Goal: Information Seeking & Learning: Check status

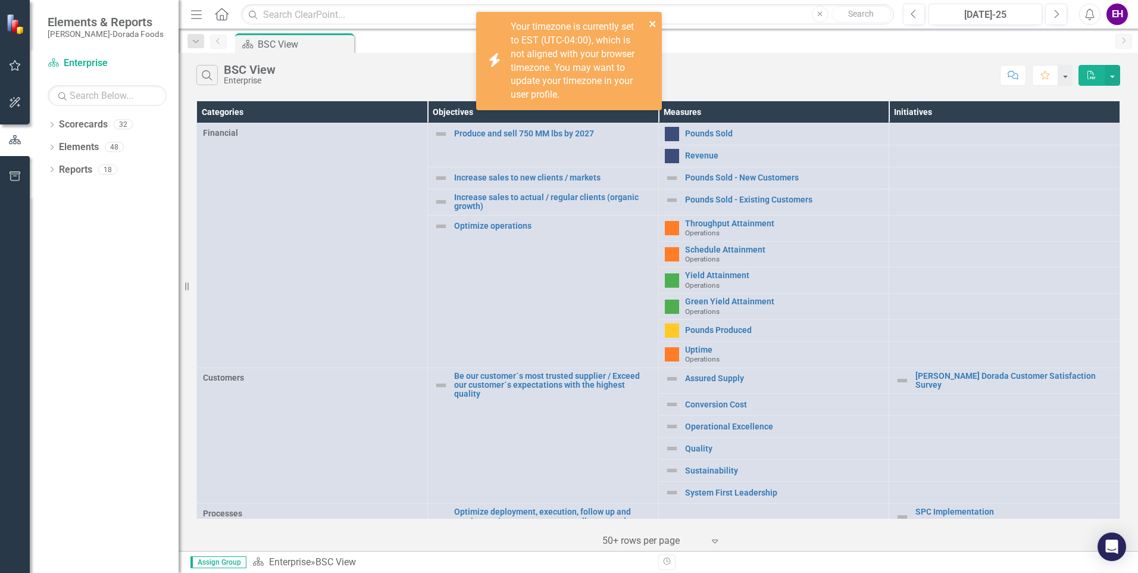
click at [650, 21] on icon "close" at bounding box center [653, 24] width 8 height 10
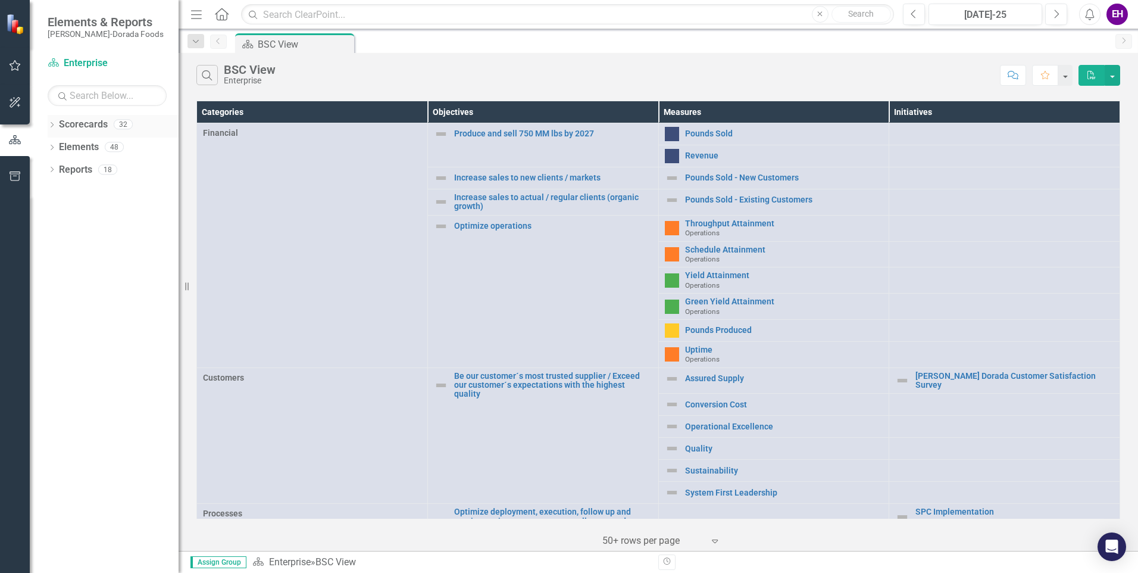
click at [50, 127] on icon "Dropdown" at bounding box center [52, 126] width 8 height 7
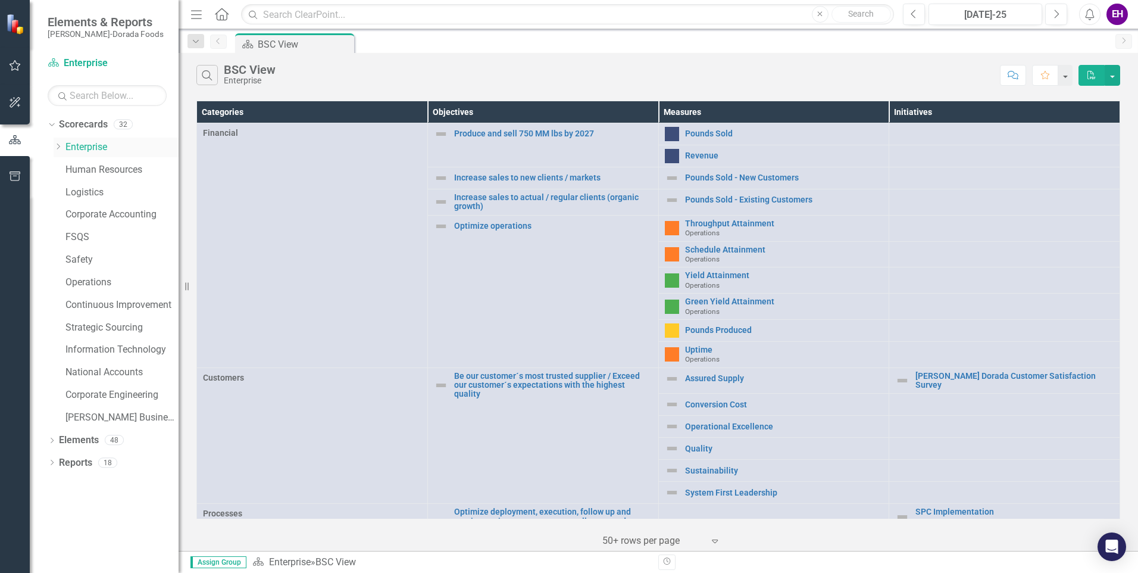
click at [56, 147] on icon "Dropdown" at bounding box center [58, 146] width 9 height 7
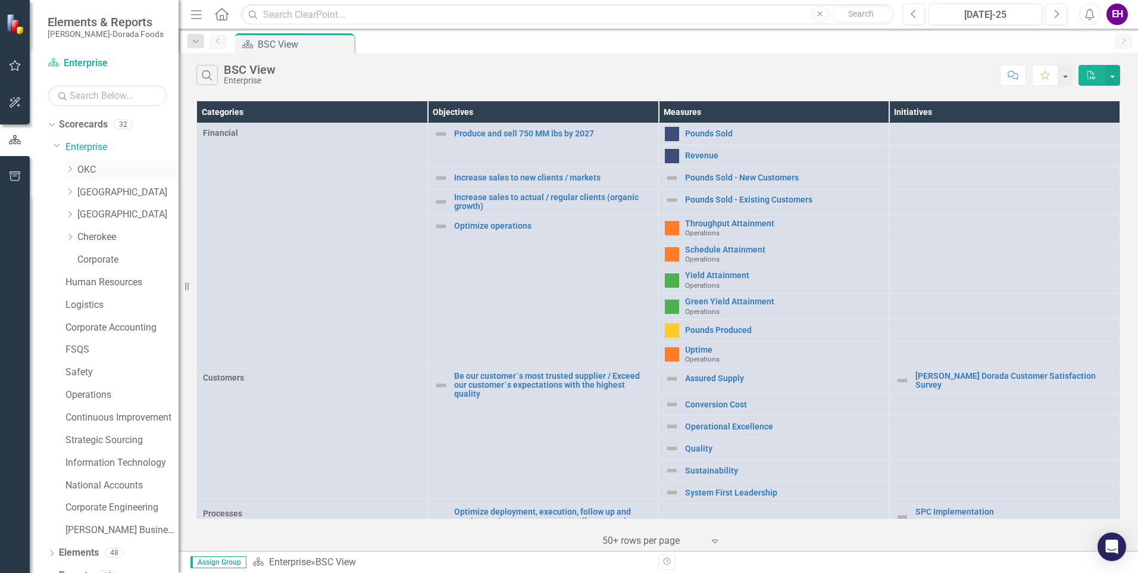
click at [70, 167] on icon at bounding box center [70, 169] width 3 height 6
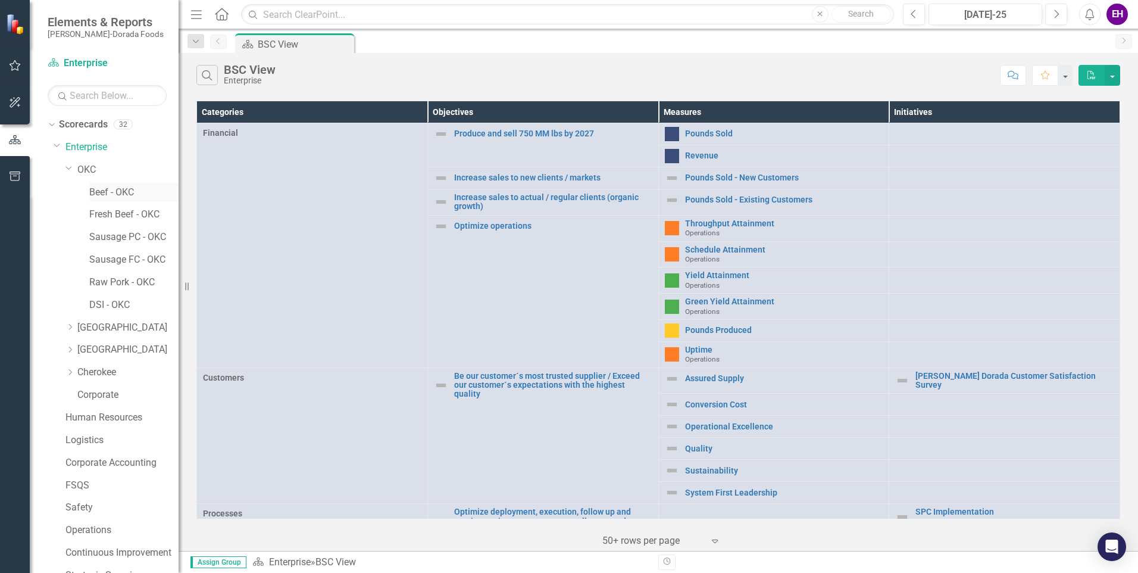
click at [110, 192] on link "Beef - OKC" at bounding box center [133, 193] width 89 height 14
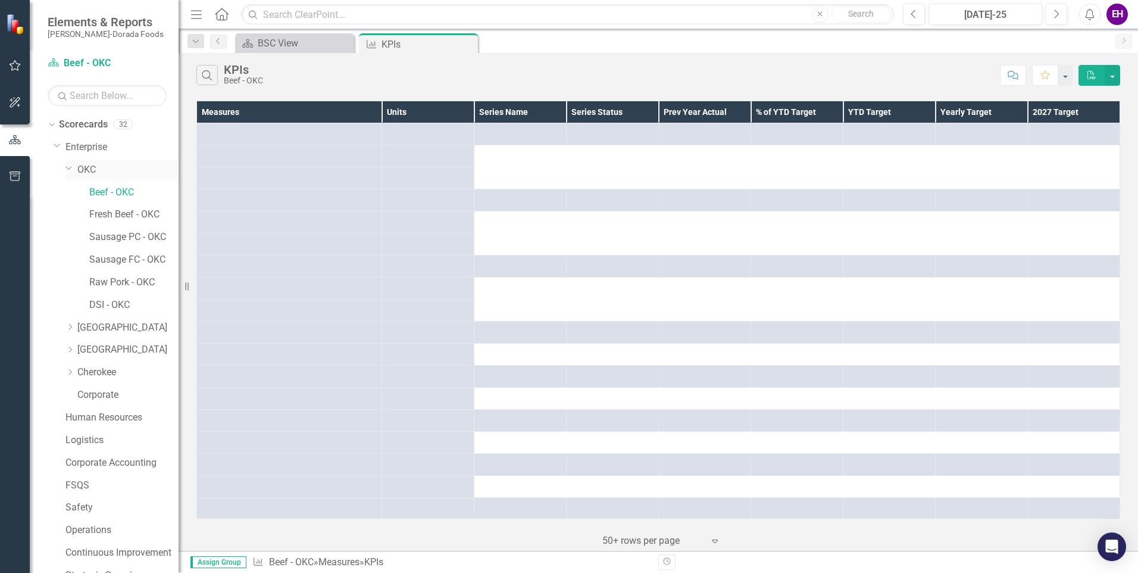
click at [92, 171] on link "OKC" at bounding box center [127, 170] width 101 height 14
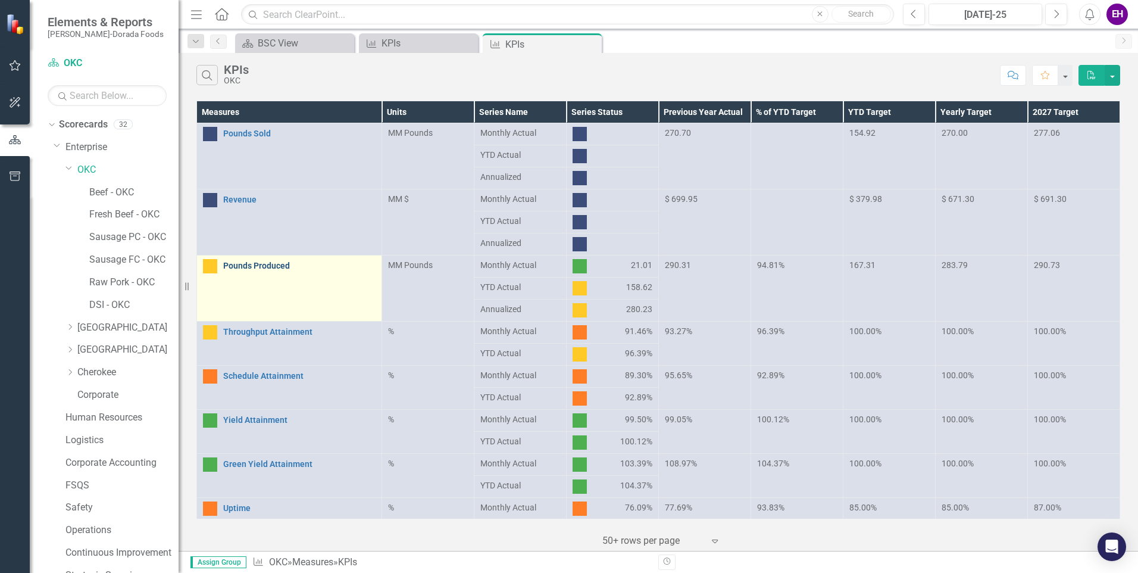
click at [276, 267] on link "Pounds Produced" at bounding box center [299, 265] width 152 height 9
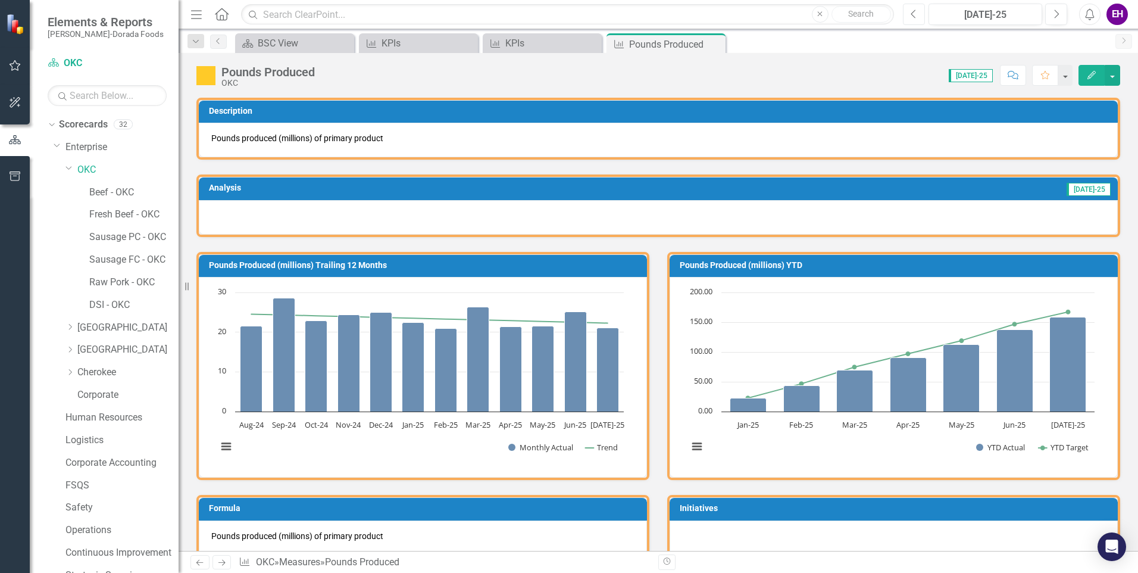
click at [913, 10] on icon "Previous" at bounding box center [914, 14] width 7 height 11
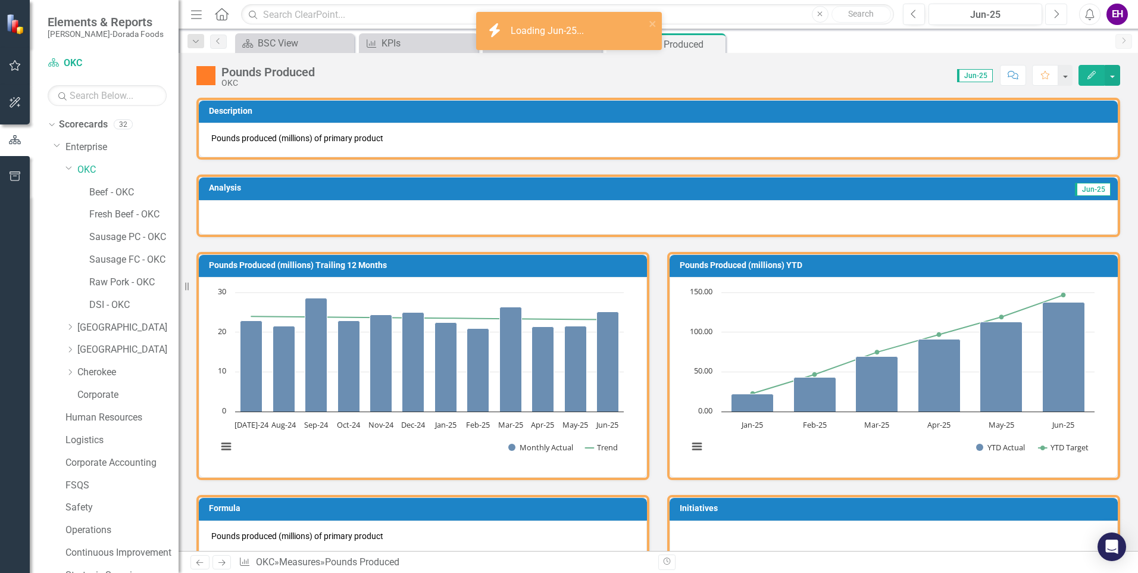
click at [1056, 13] on icon "Next" at bounding box center [1056, 14] width 7 height 11
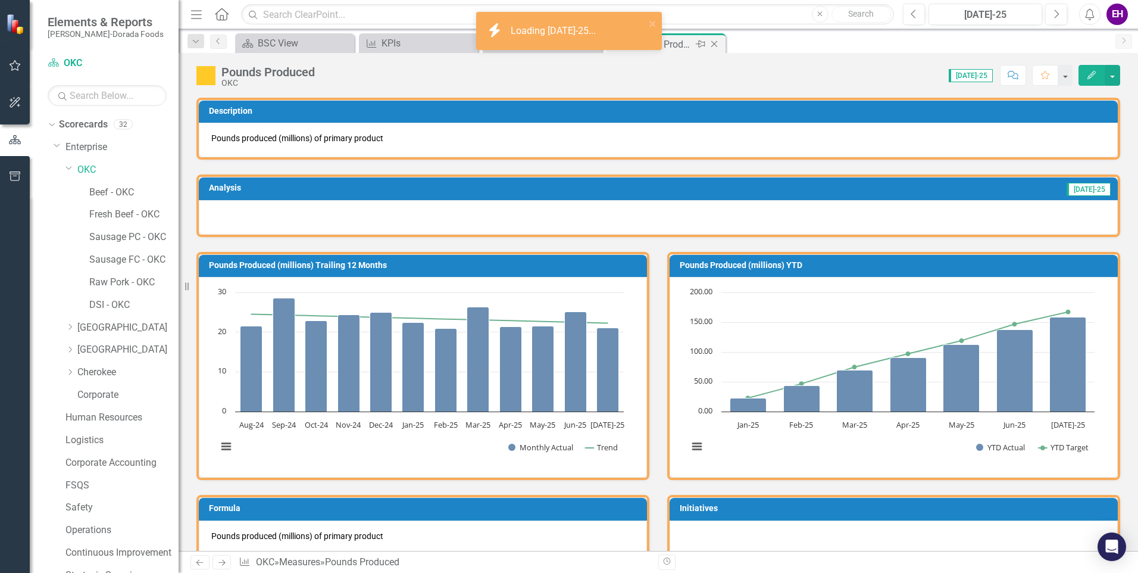
click at [711, 42] on icon "Close" at bounding box center [715, 44] width 12 height 10
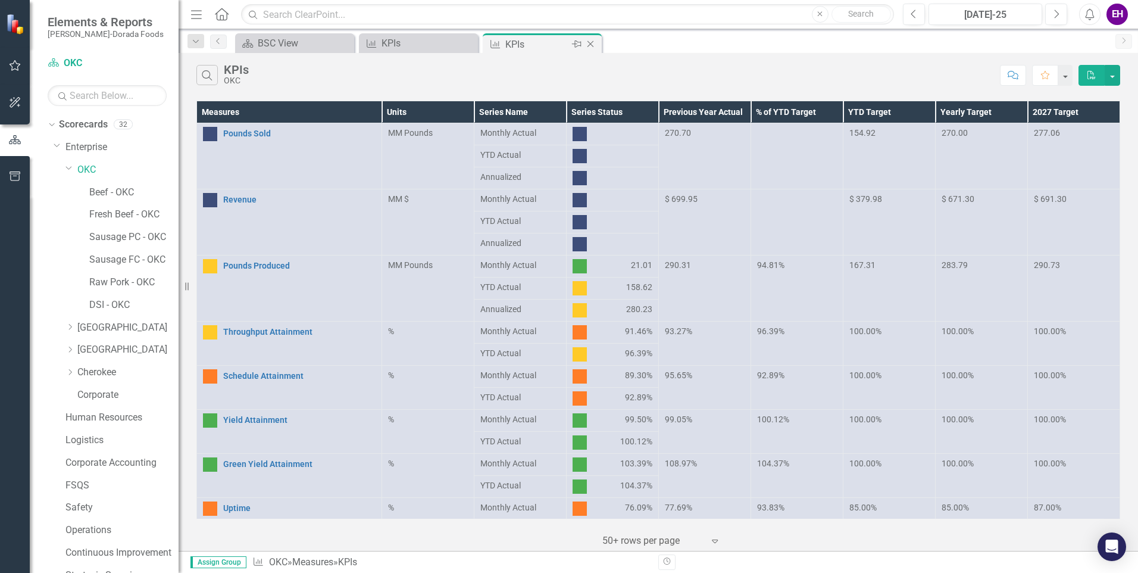
click at [592, 42] on icon "Close" at bounding box center [591, 44] width 12 height 10
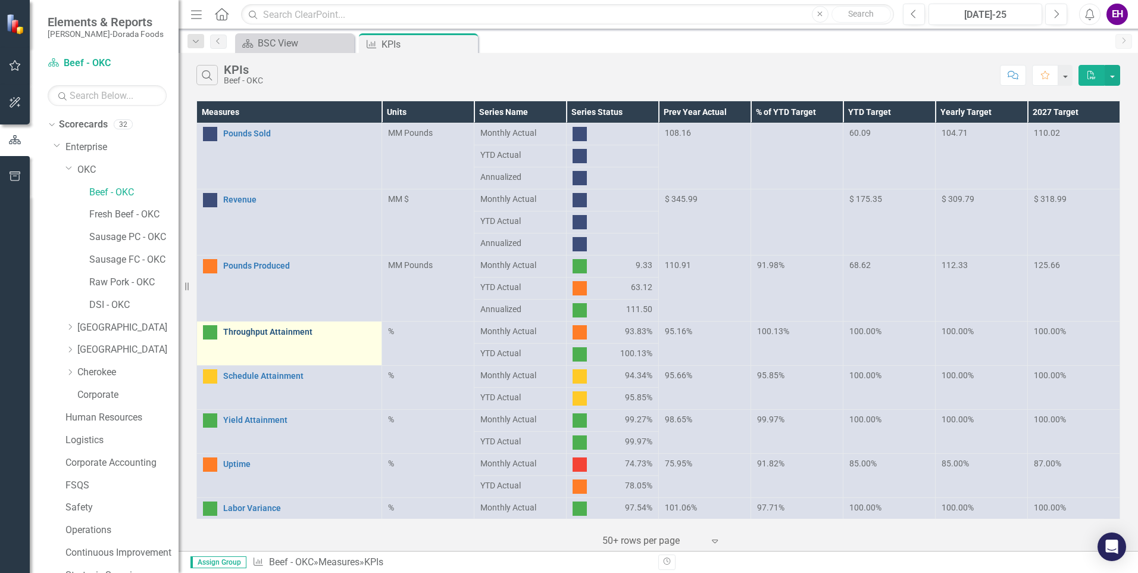
click at [253, 332] on link "Throughput Attainment" at bounding box center [299, 331] width 152 height 9
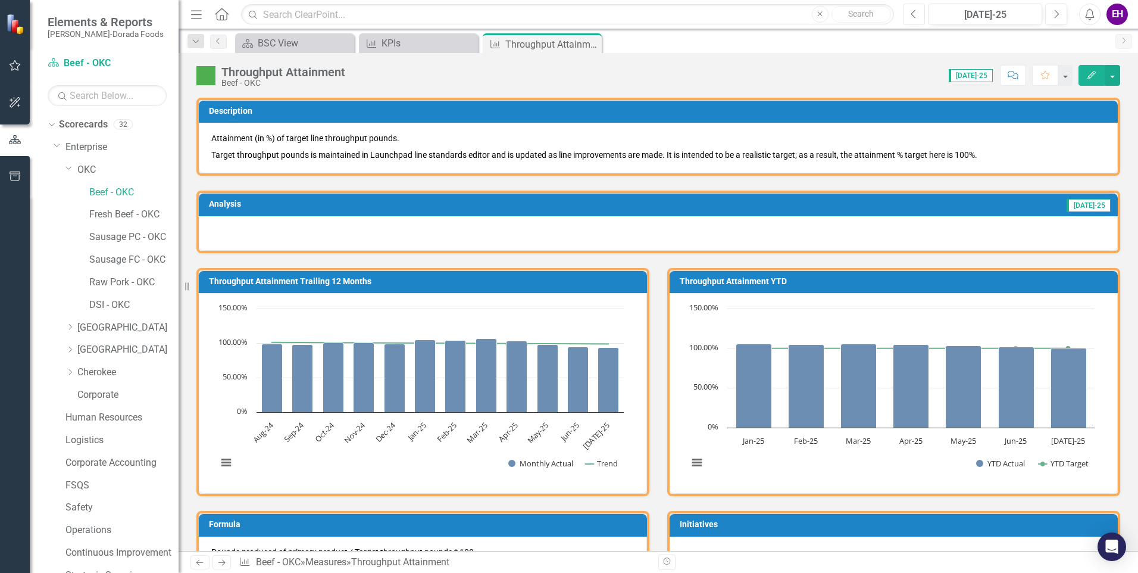
click at [916, 14] on icon "Previous" at bounding box center [914, 14] width 7 height 11
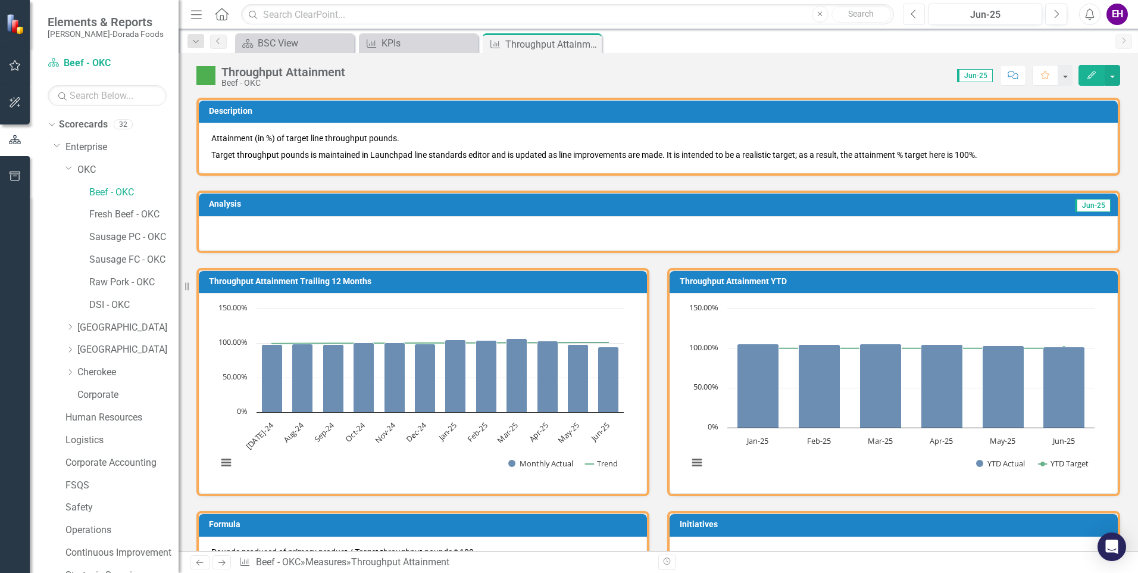
click at [918, 10] on button "Previous" at bounding box center [914, 14] width 22 height 21
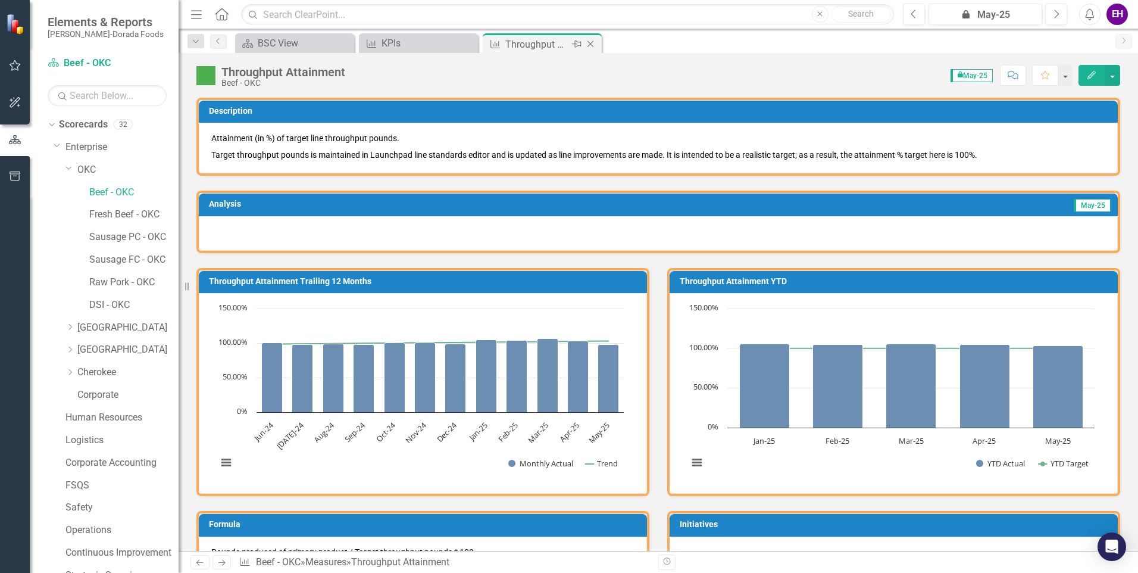
click at [594, 43] on icon "Close" at bounding box center [591, 44] width 12 height 10
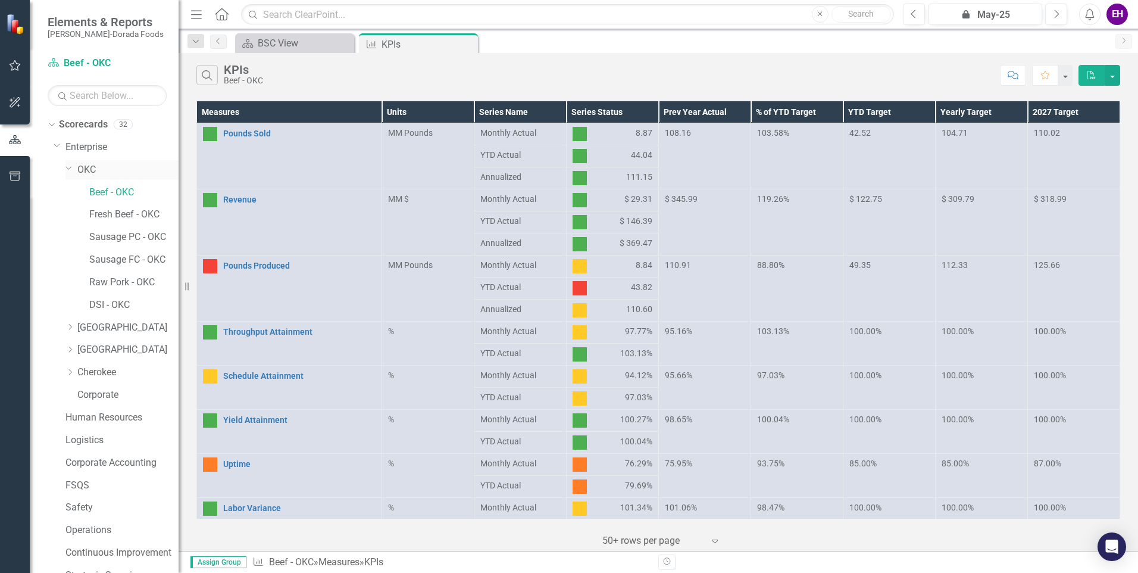
drag, startPoint x: 87, startPoint y: 166, endPoint x: 109, endPoint y: 164, distance: 22.1
click at [87, 166] on link "OKC" at bounding box center [127, 170] width 101 height 14
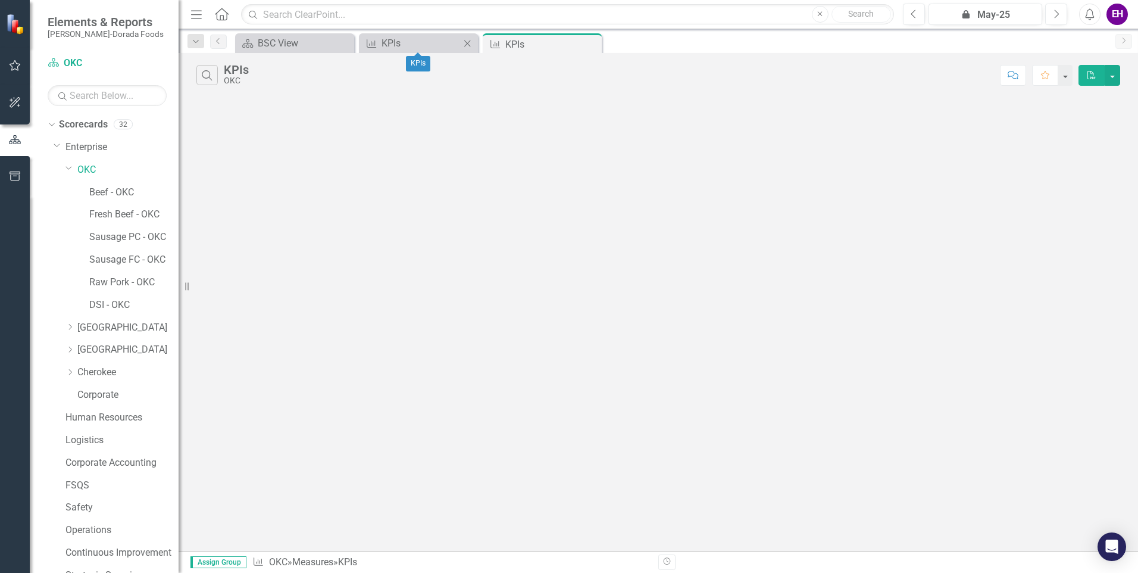
click at [465, 42] on icon "Close" at bounding box center [467, 44] width 12 height 10
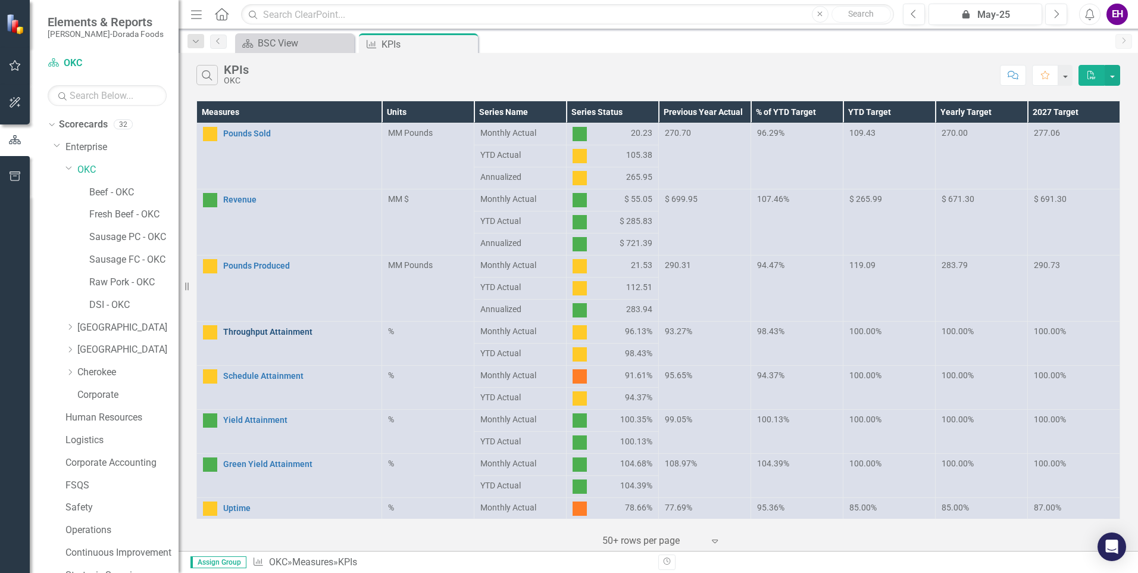
click at [251, 330] on link "Throughput Attainment" at bounding box center [299, 331] width 152 height 9
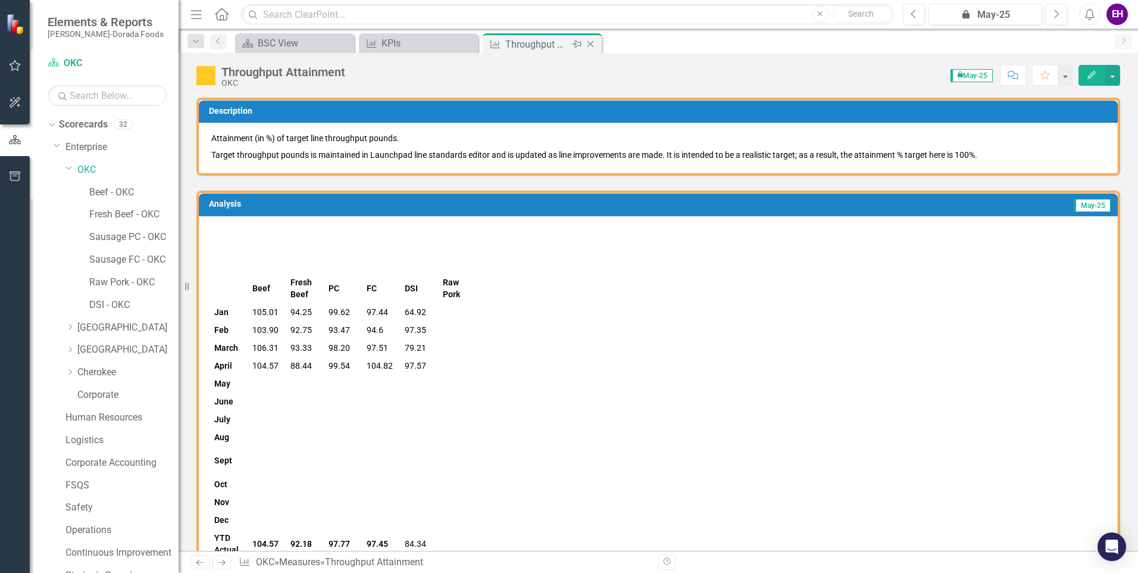
click at [594, 44] on icon "Close" at bounding box center [591, 44] width 12 height 10
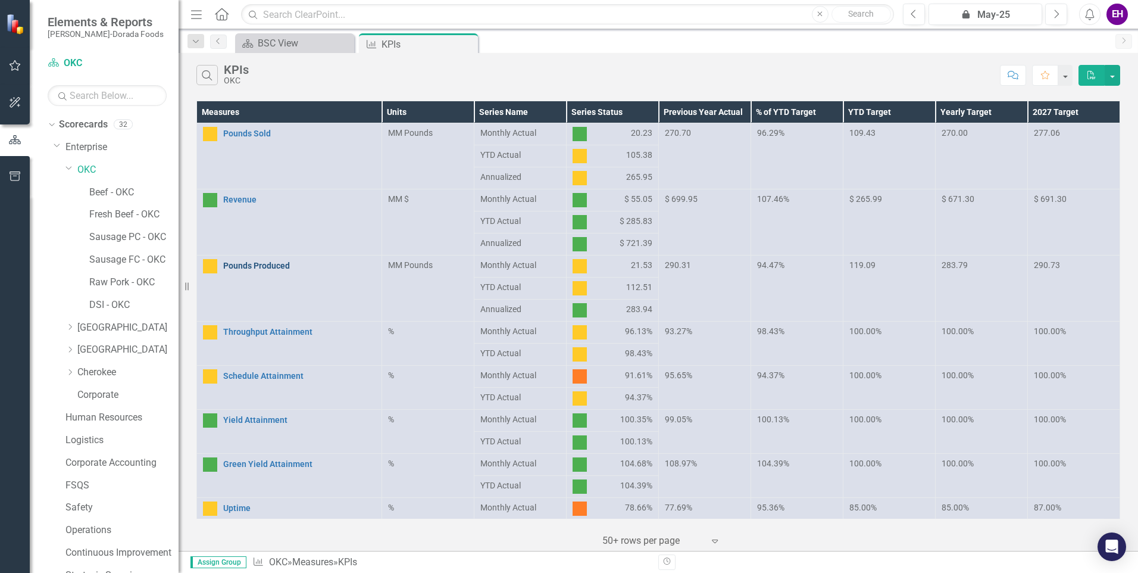
click at [262, 266] on link "Pounds Produced" at bounding box center [299, 265] width 152 height 9
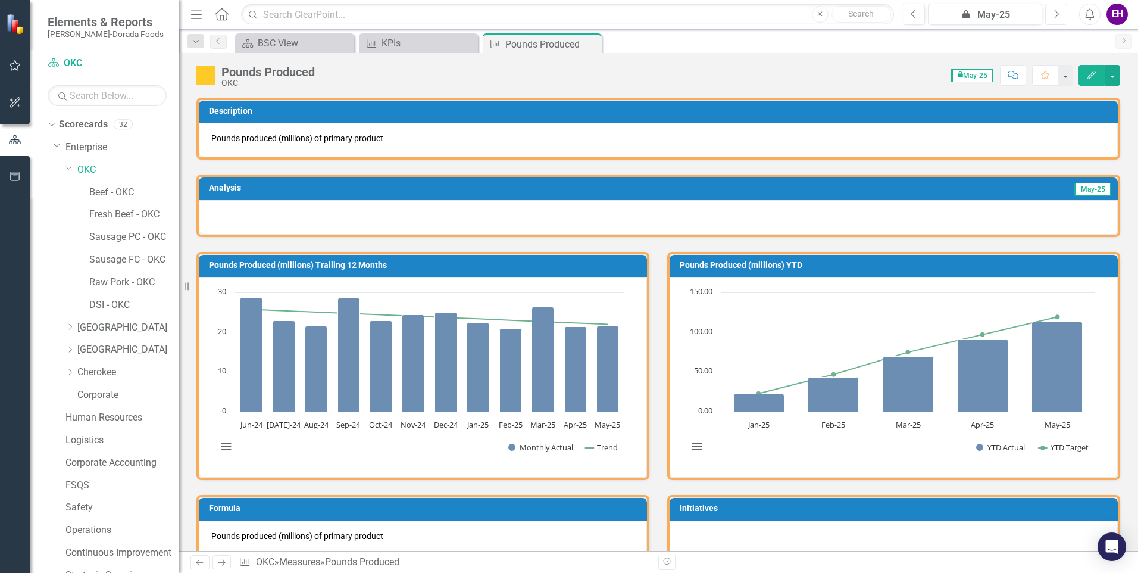
click at [1051, 13] on button "Next" at bounding box center [1057, 14] width 22 height 21
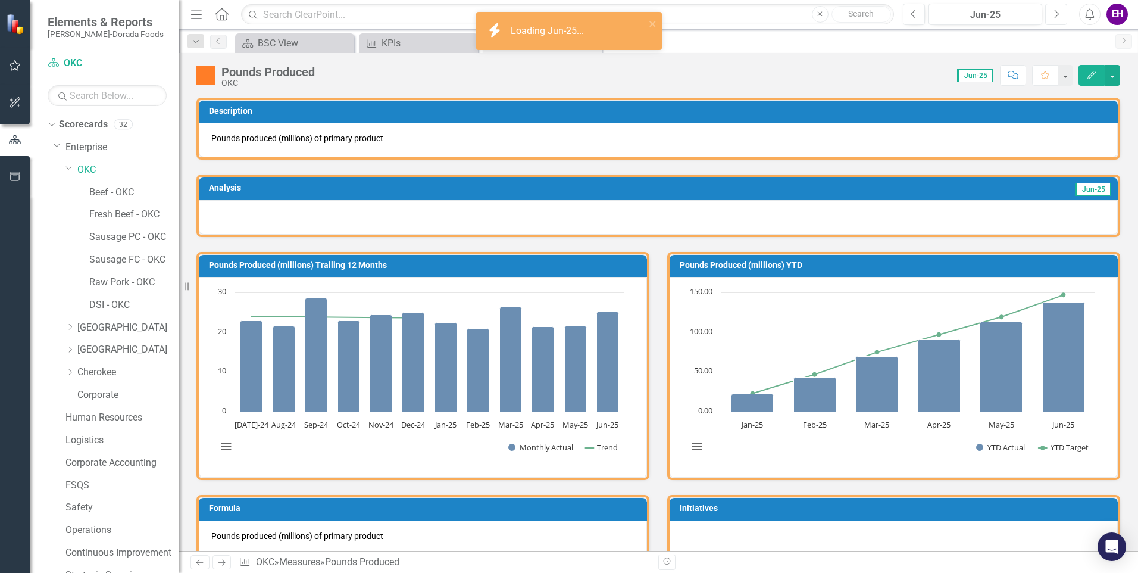
click at [1051, 13] on button "Next" at bounding box center [1057, 14] width 22 height 21
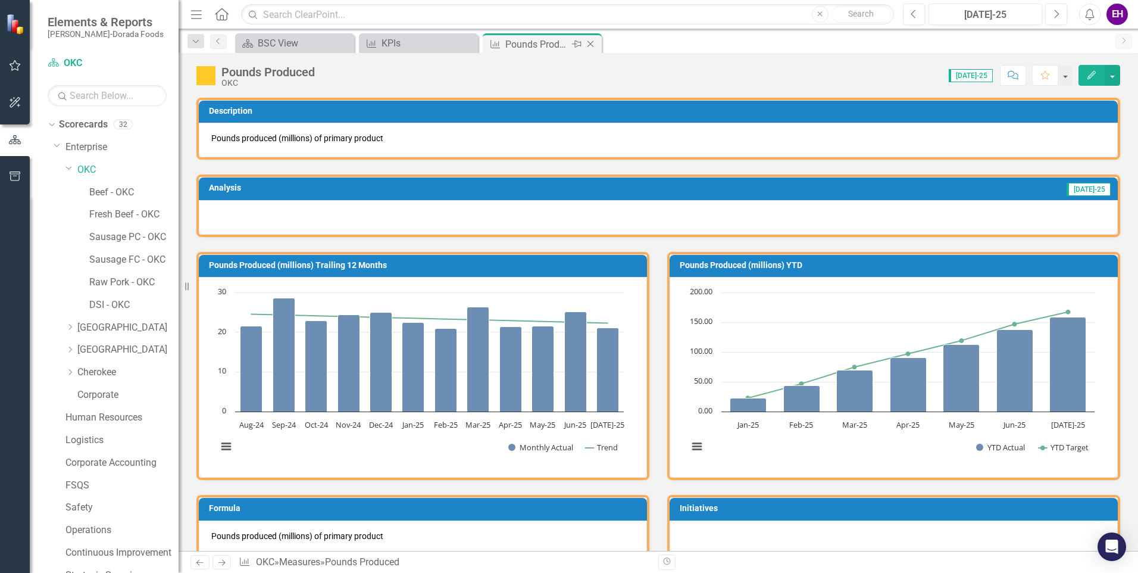
click at [588, 41] on icon "Close" at bounding box center [591, 44] width 12 height 10
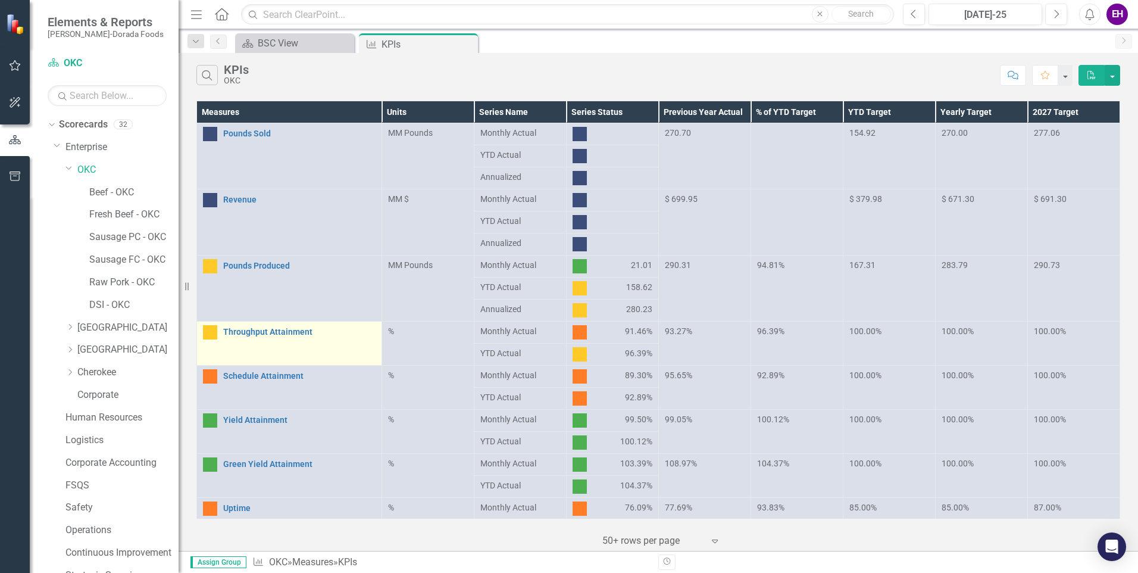
click at [263, 326] on div "Throughput Attainment" at bounding box center [289, 332] width 173 height 14
click at [276, 330] on link "Throughput Attainment" at bounding box center [299, 331] width 152 height 9
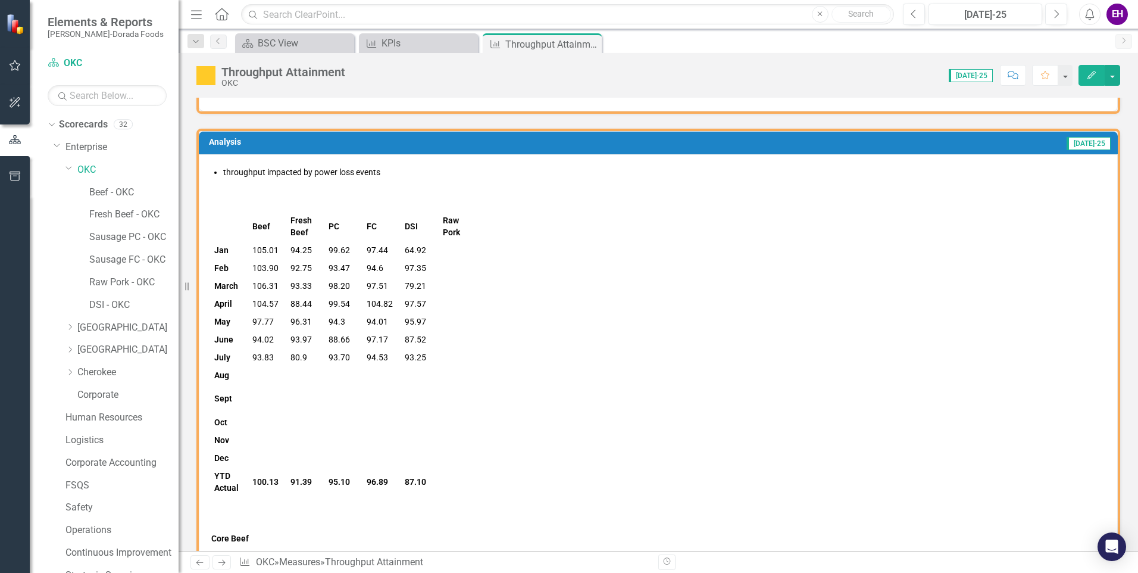
scroll to position [298, 0]
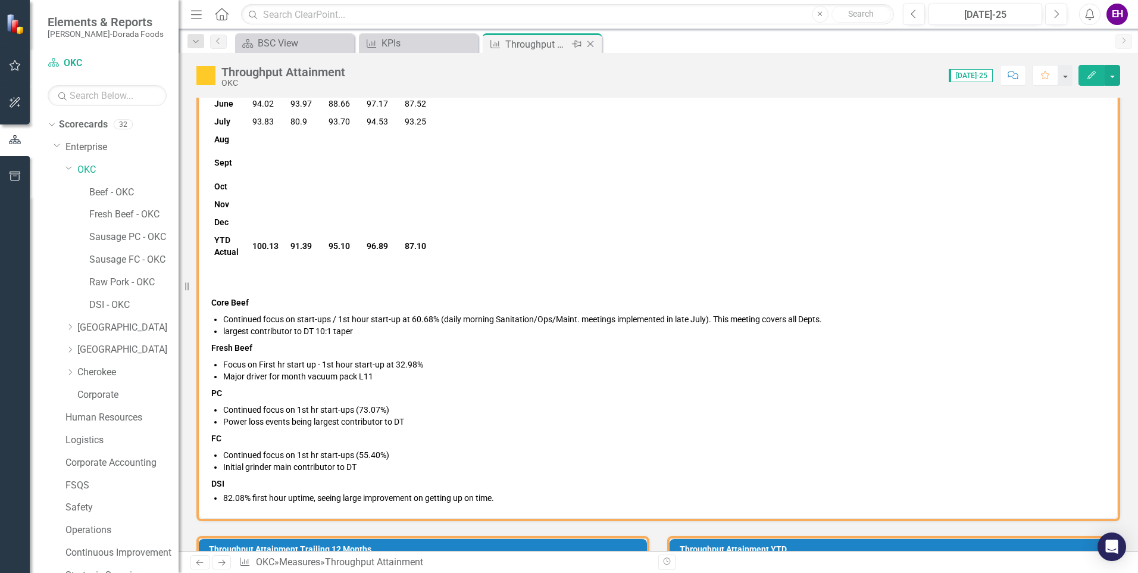
click at [589, 40] on icon "Close" at bounding box center [591, 44] width 12 height 10
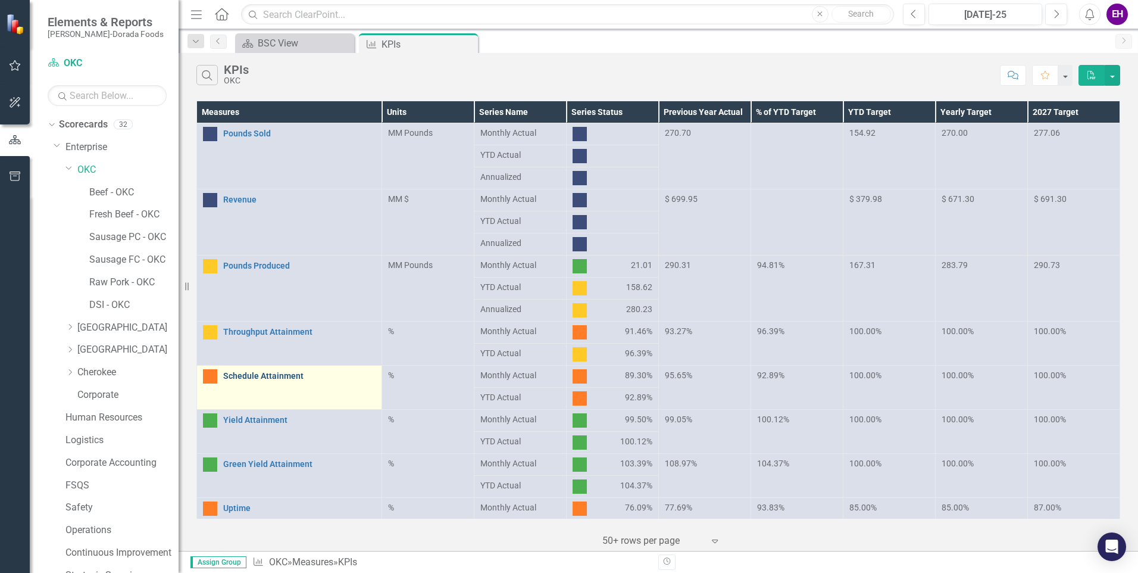
click at [254, 373] on link "Schedule Attainment" at bounding box center [299, 376] width 152 height 9
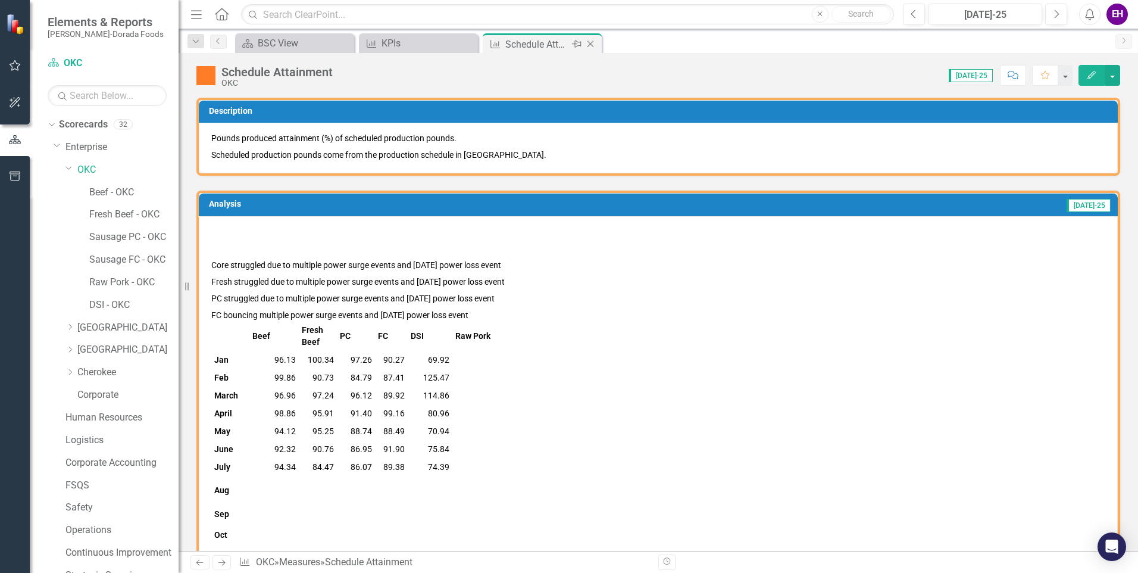
click at [591, 43] on icon "Close" at bounding box center [591, 44] width 12 height 10
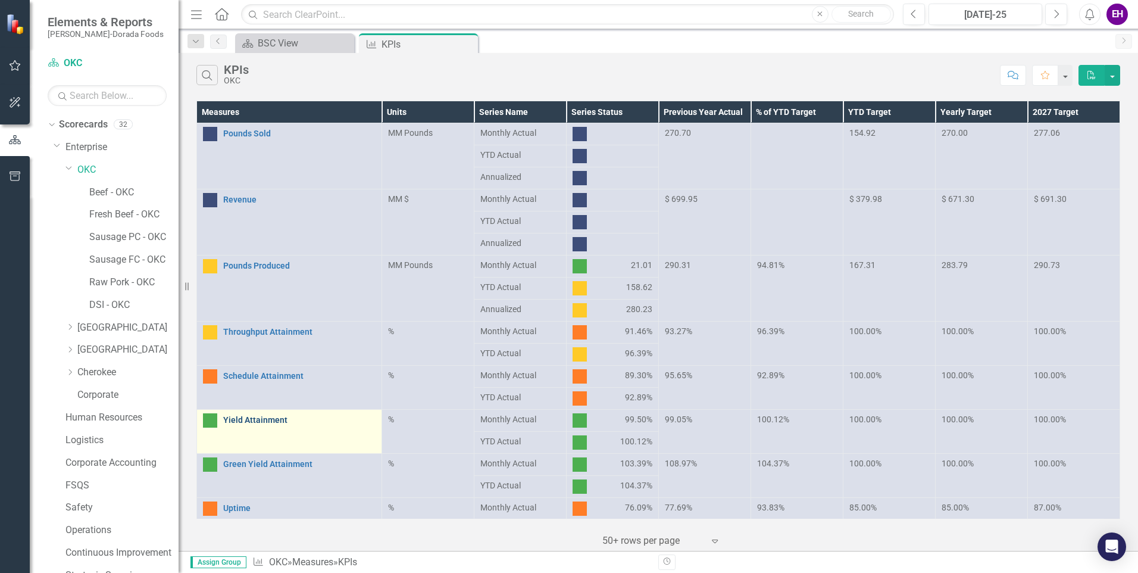
click at [279, 422] on link "Yield Attainment" at bounding box center [299, 420] width 152 height 9
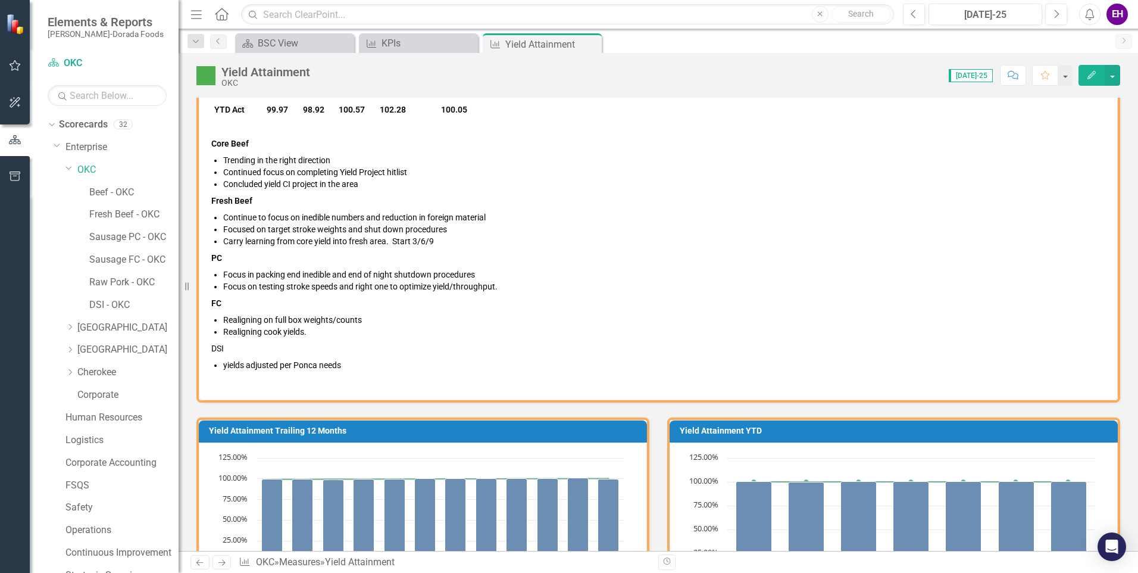
scroll to position [834, 0]
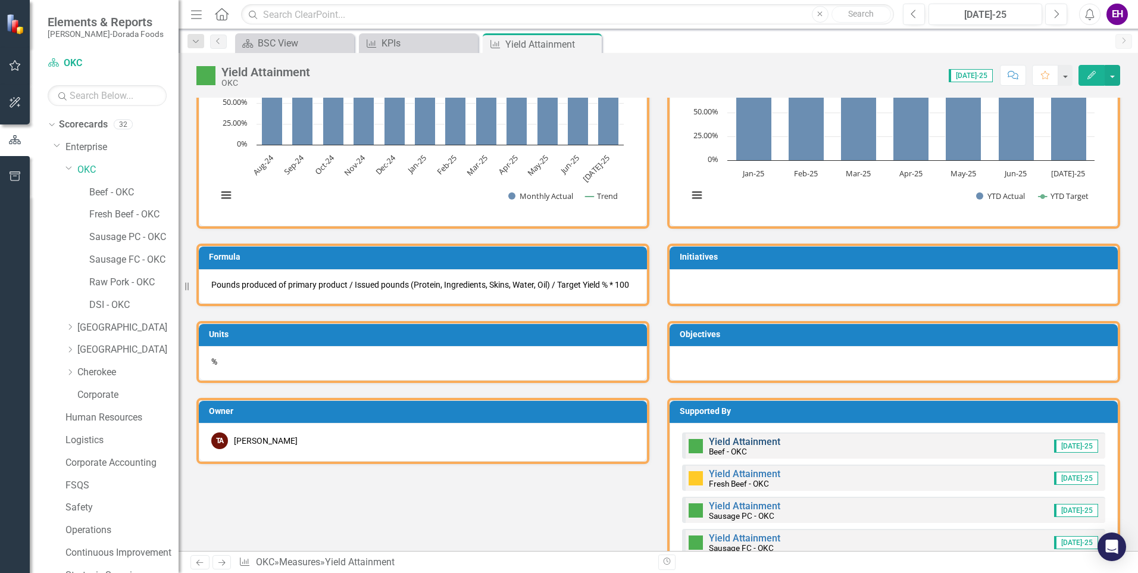
click at [741, 444] on link "Yield Attainment" at bounding box center [744, 441] width 71 height 11
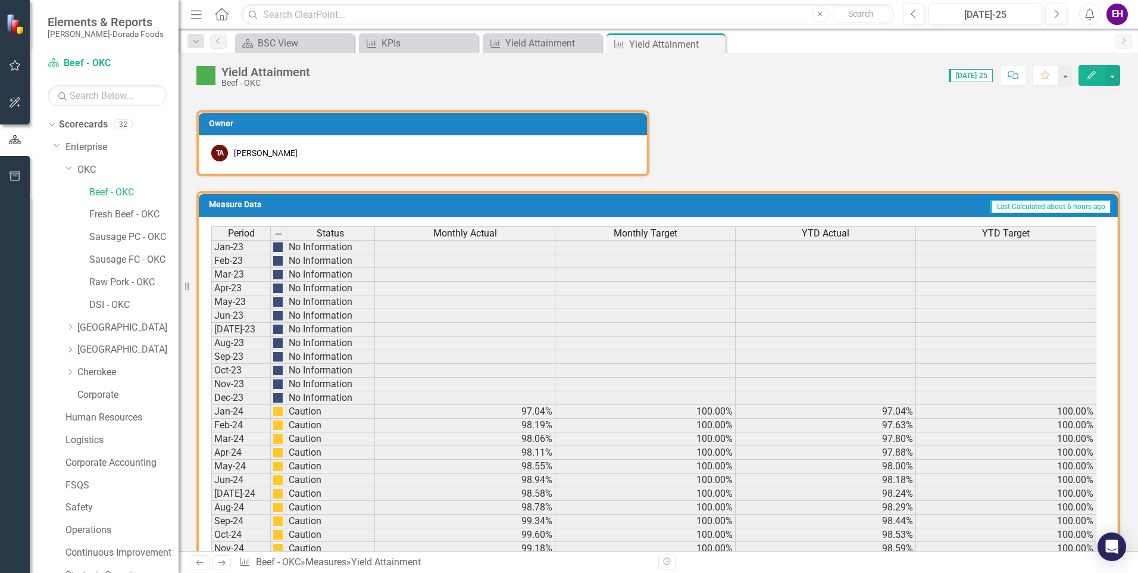
scroll to position [713, 0]
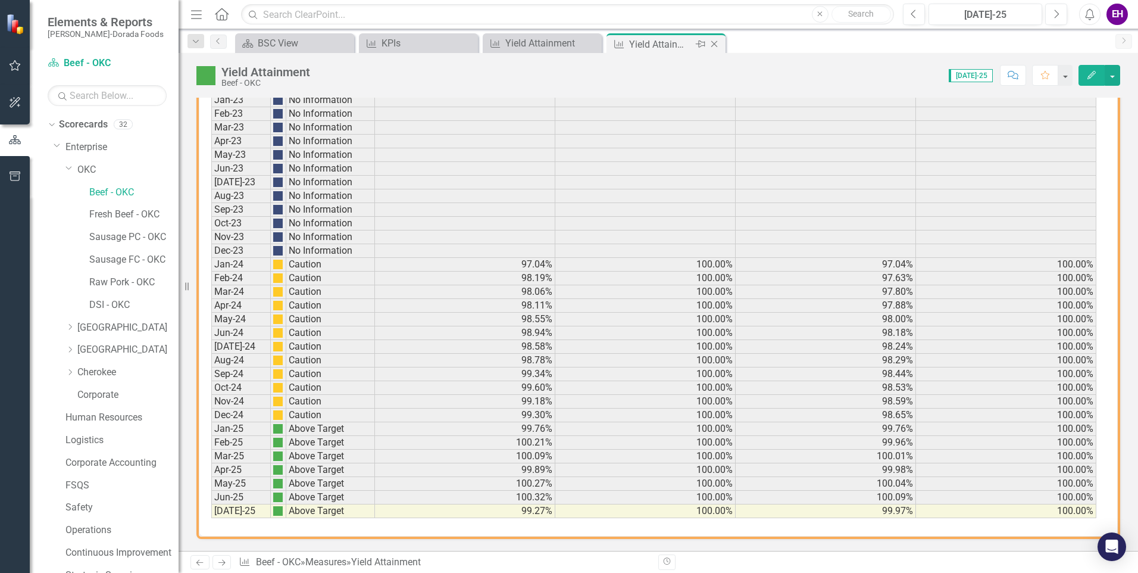
click at [713, 42] on icon "Close" at bounding box center [715, 44] width 12 height 10
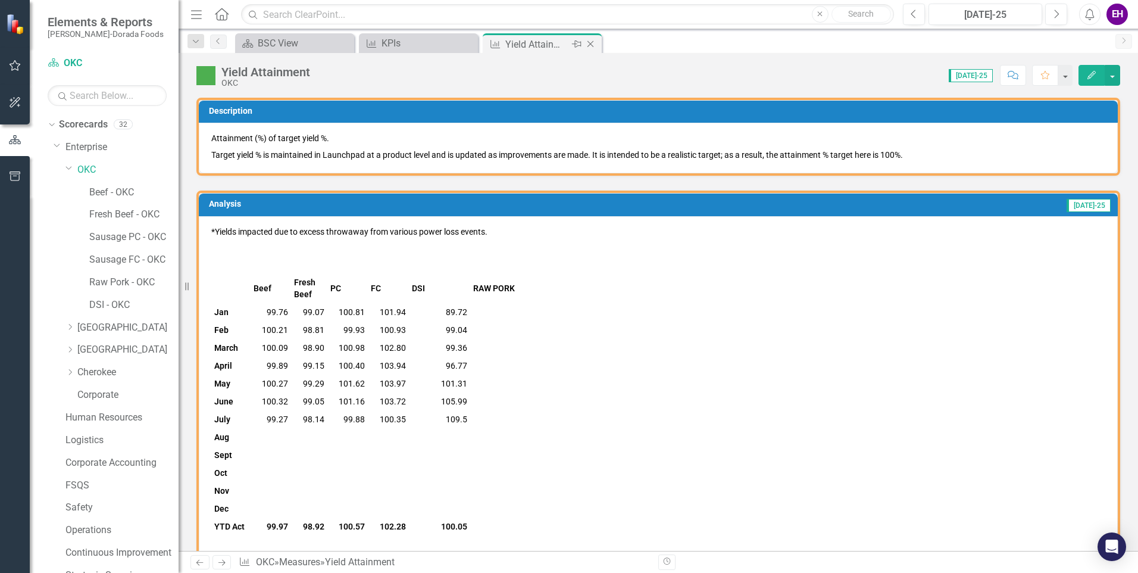
click at [592, 41] on icon "Close" at bounding box center [591, 44] width 12 height 10
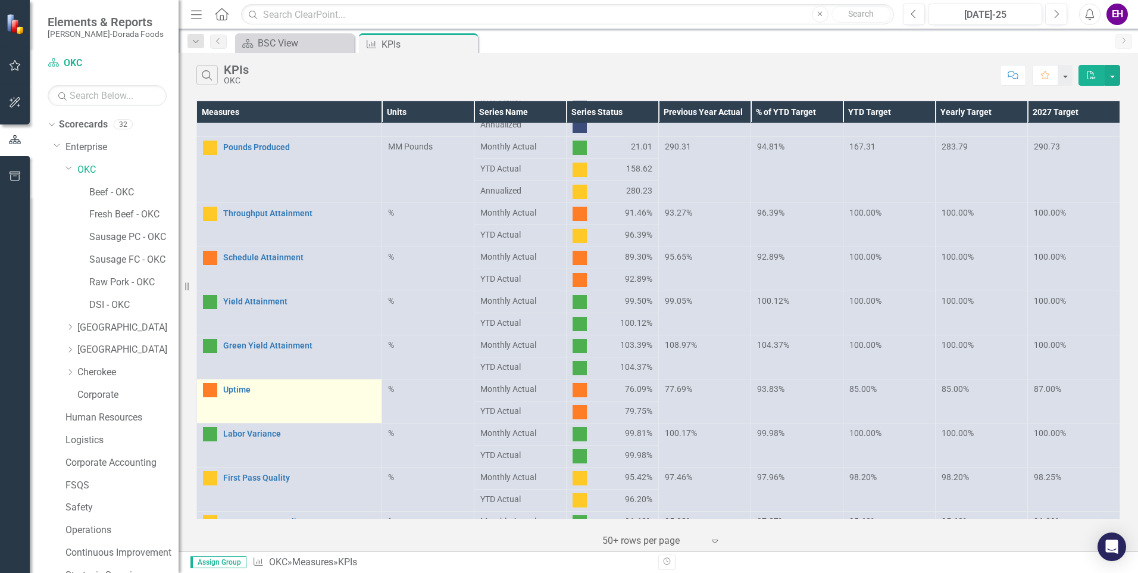
scroll to position [119, 0]
click at [236, 390] on link "Uptime" at bounding box center [299, 389] width 152 height 9
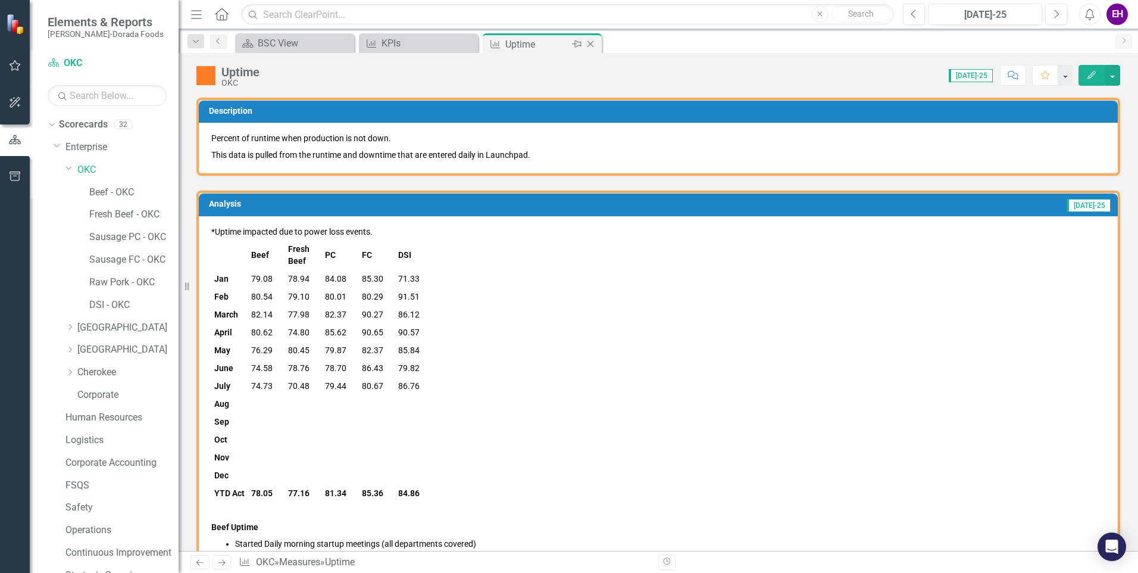
click at [591, 45] on icon at bounding box center [591, 44] width 7 height 7
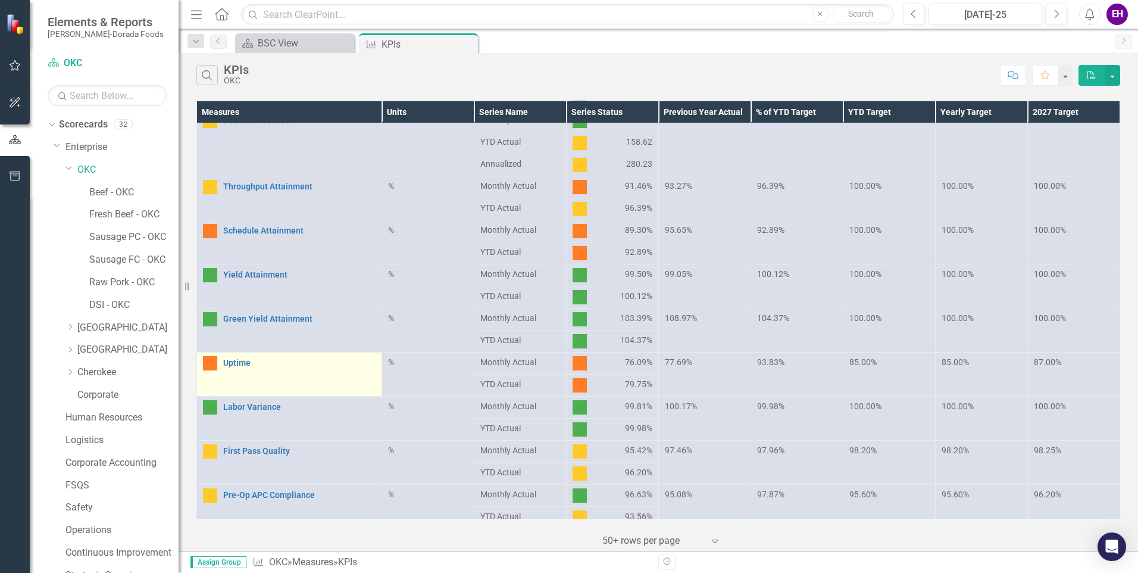
scroll to position [179, 0]
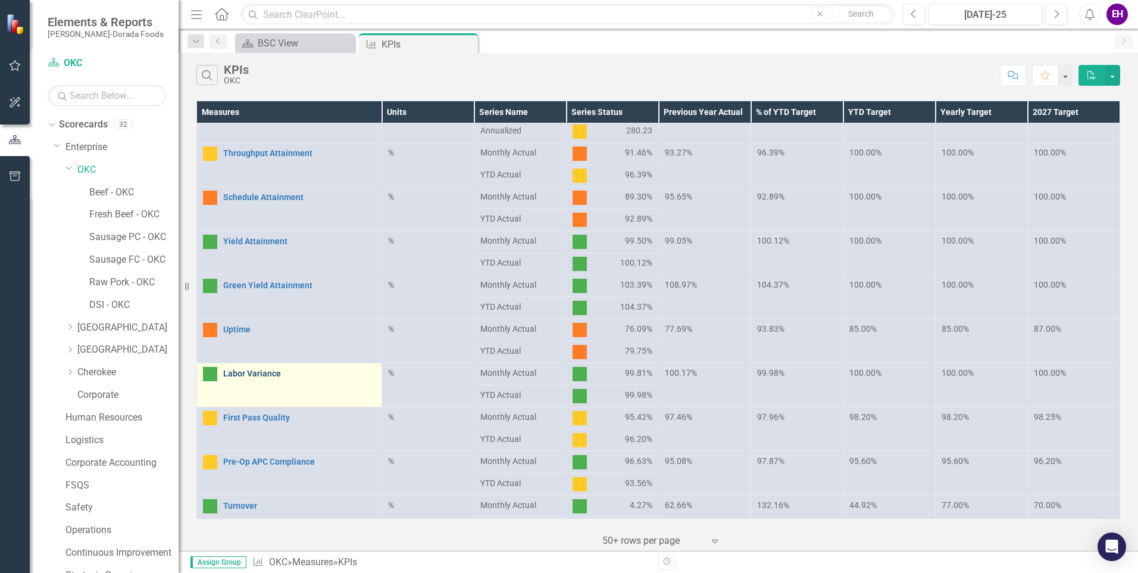
click at [277, 373] on link "Labor Variance" at bounding box center [299, 373] width 152 height 9
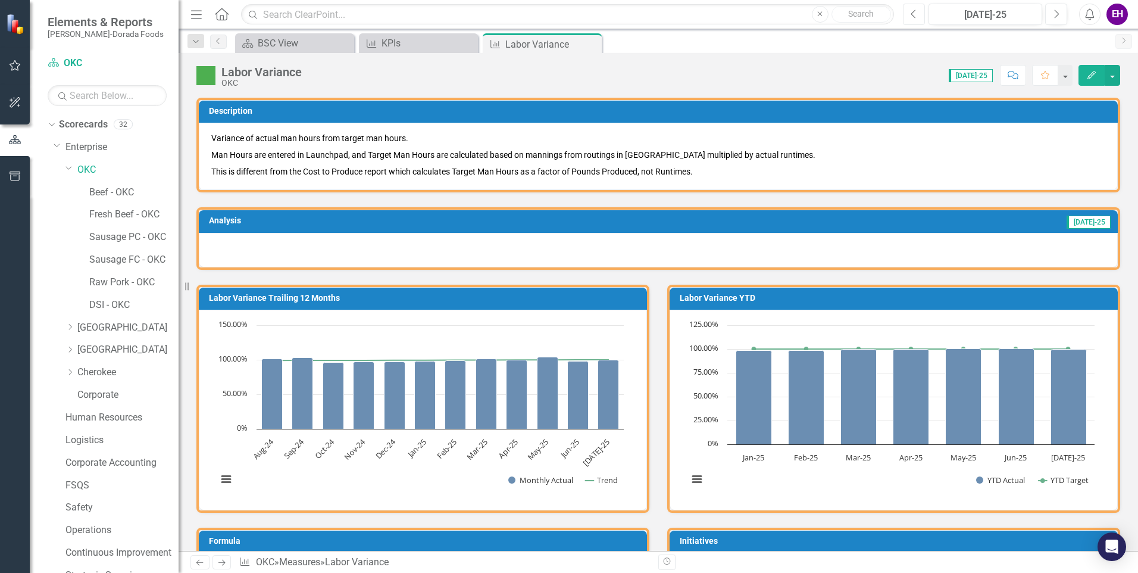
click at [904, 14] on button "Previous" at bounding box center [914, 14] width 22 height 21
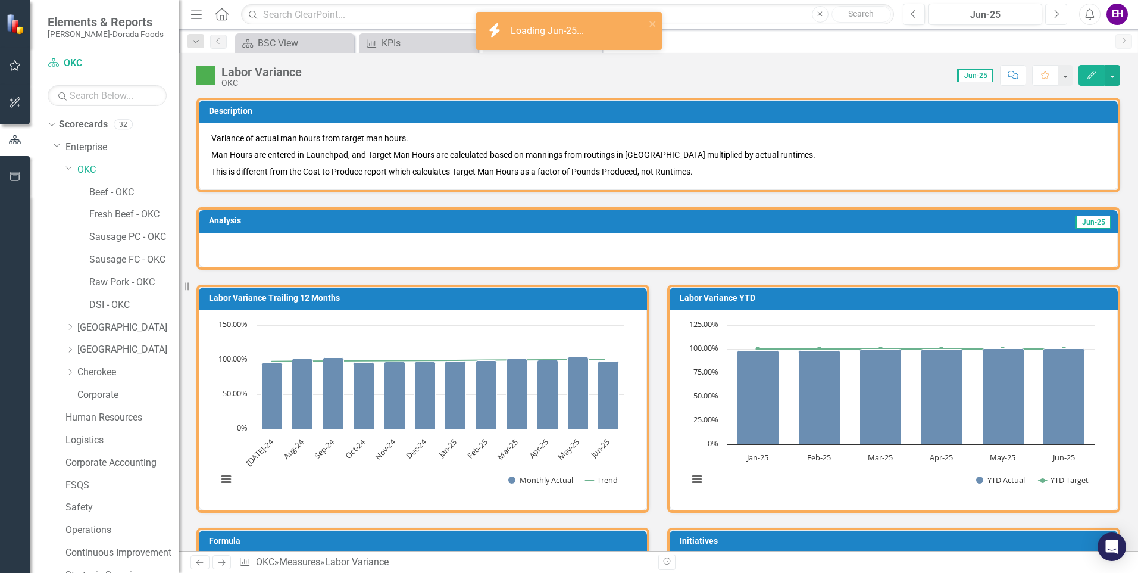
click at [1055, 13] on icon "Next" at bounding box center [1056, 14] width 7 height 11
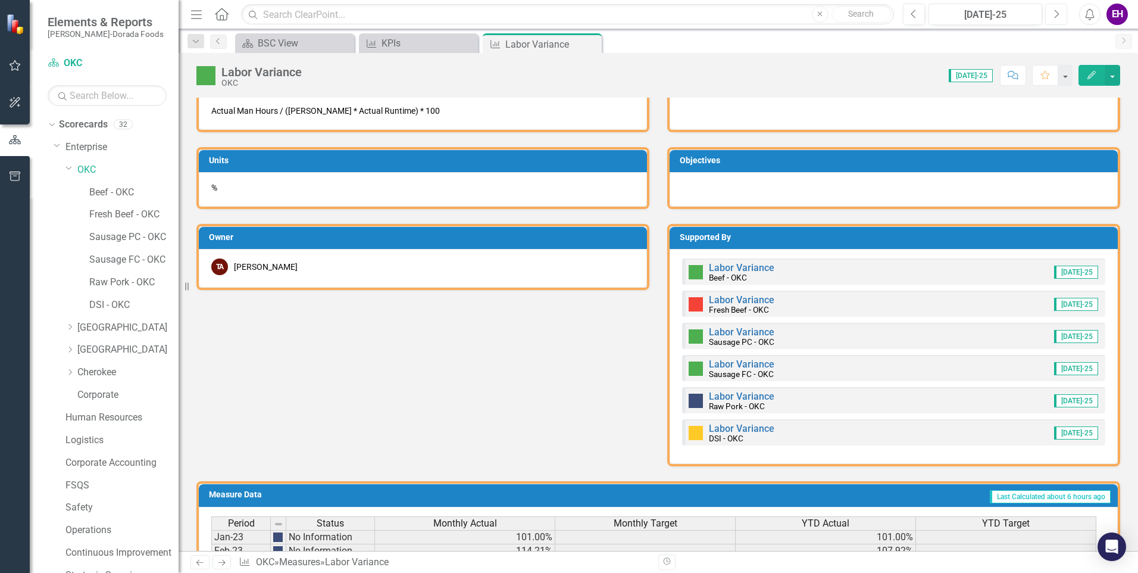
scroll to position [476, 0]
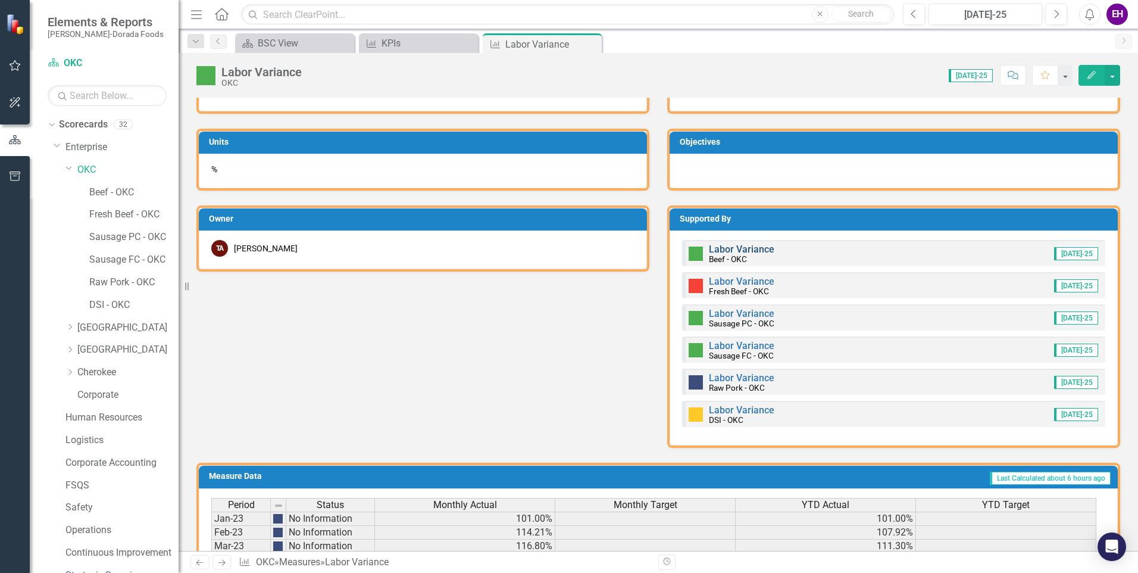
click at [757, 250] on link "Labor Variance" at bounding box center [741, 249] width 65 height 11
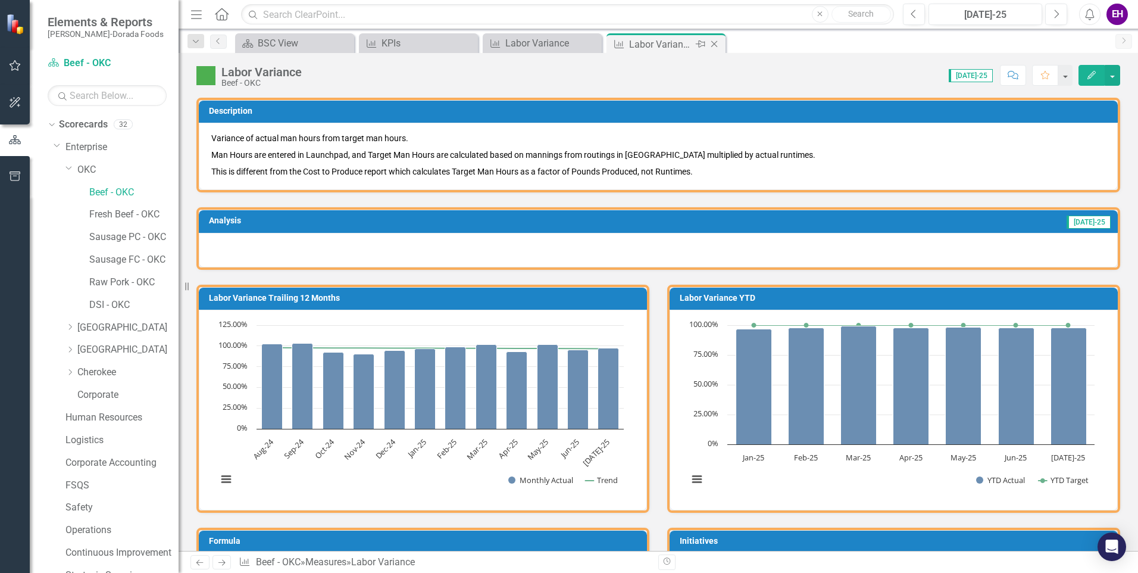
click at [712, 40] on icon "Close" at bounding box center [715, 44] width 12 height 10
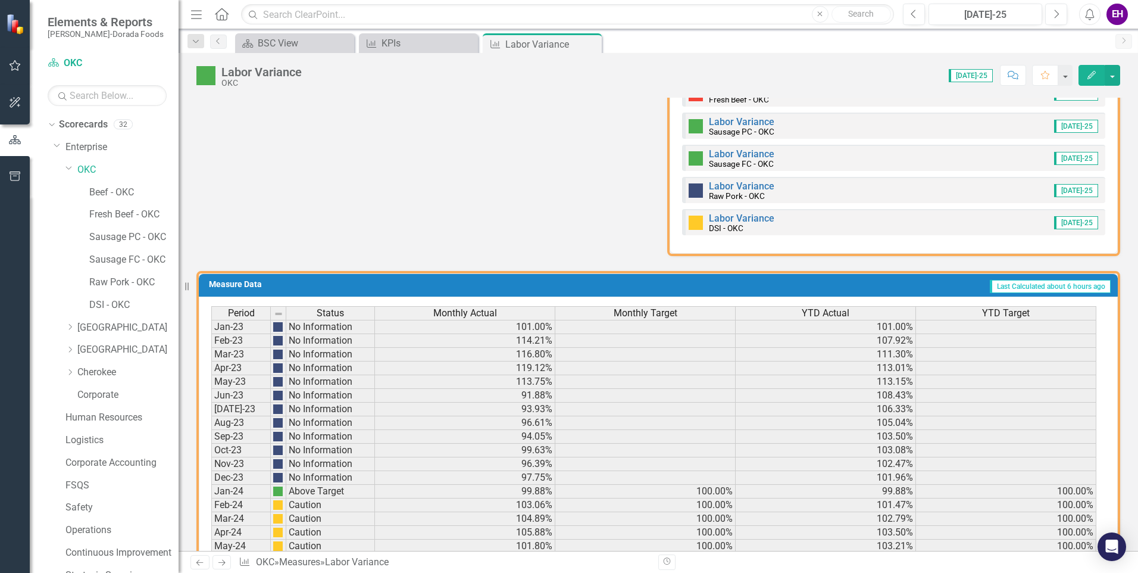
scroll to position [536, 0]
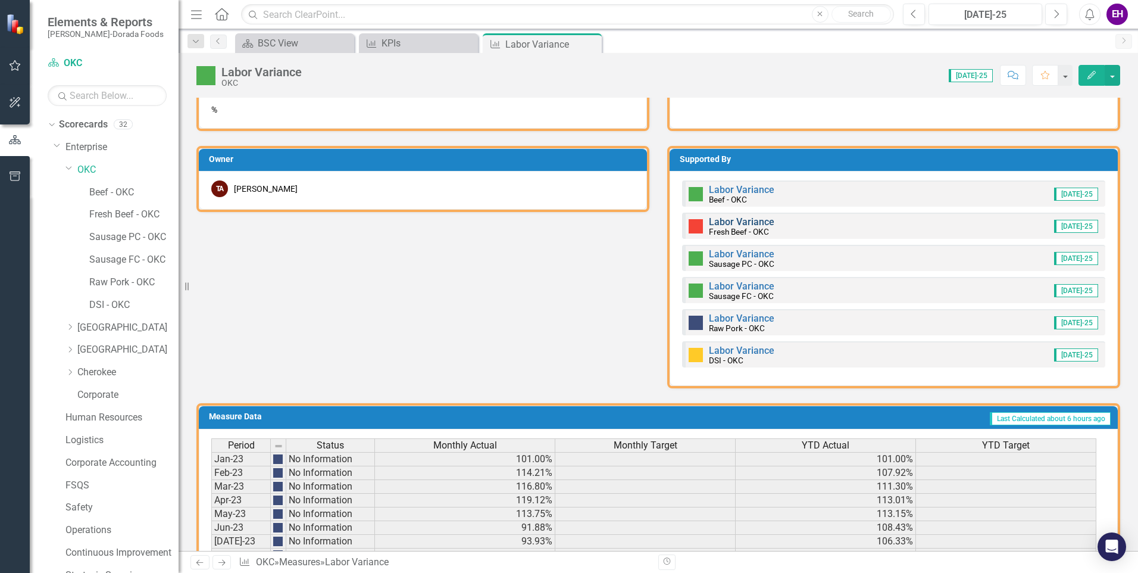
click at [726, 222] on link "Labor Variance" at bounding box center [741, 221] width 65 height 11
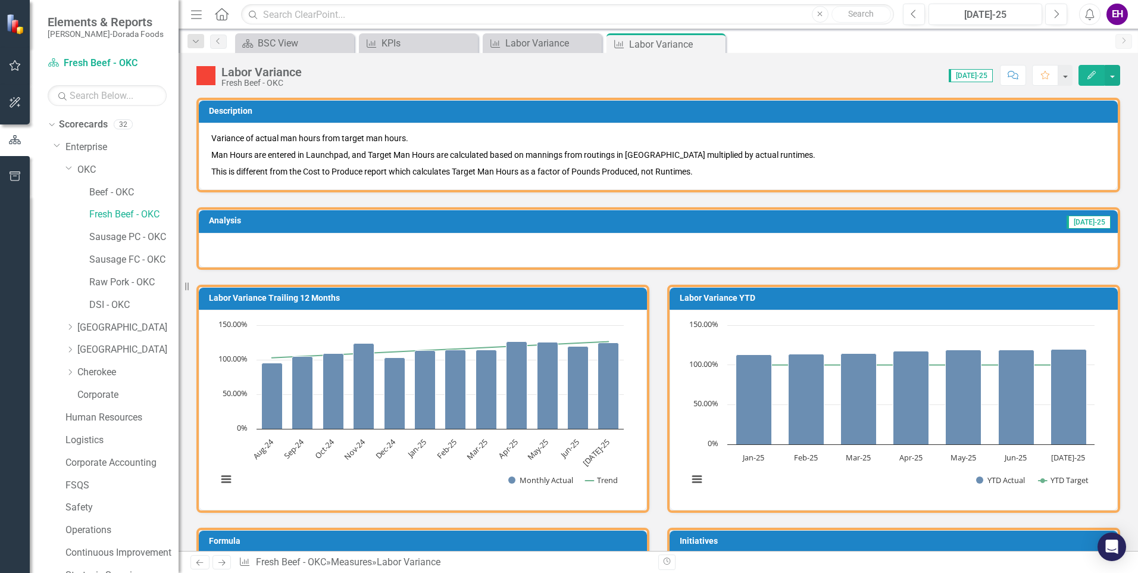
drag, startPoint x: 715, startPoint y: 39, endPoint x: 638, endPoint y: 53, distance: 77.5
click at [0, 0] on div "Close" at bounding box center [0, 0] width 0 height 0
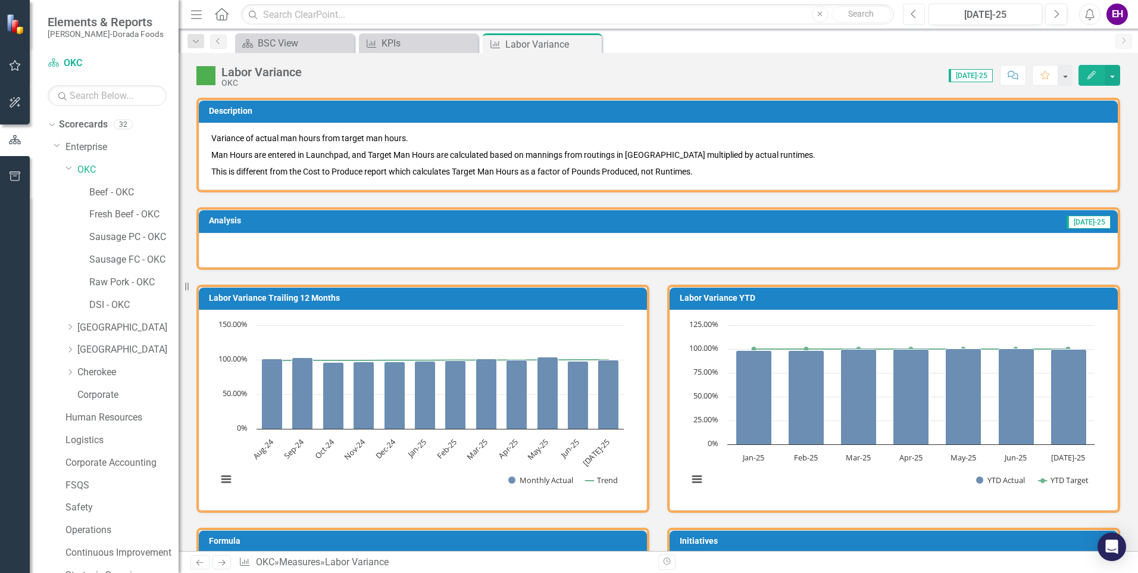
click at [921, 14] on button "Previous" at bounding box center [914, 14] width 22 height 21
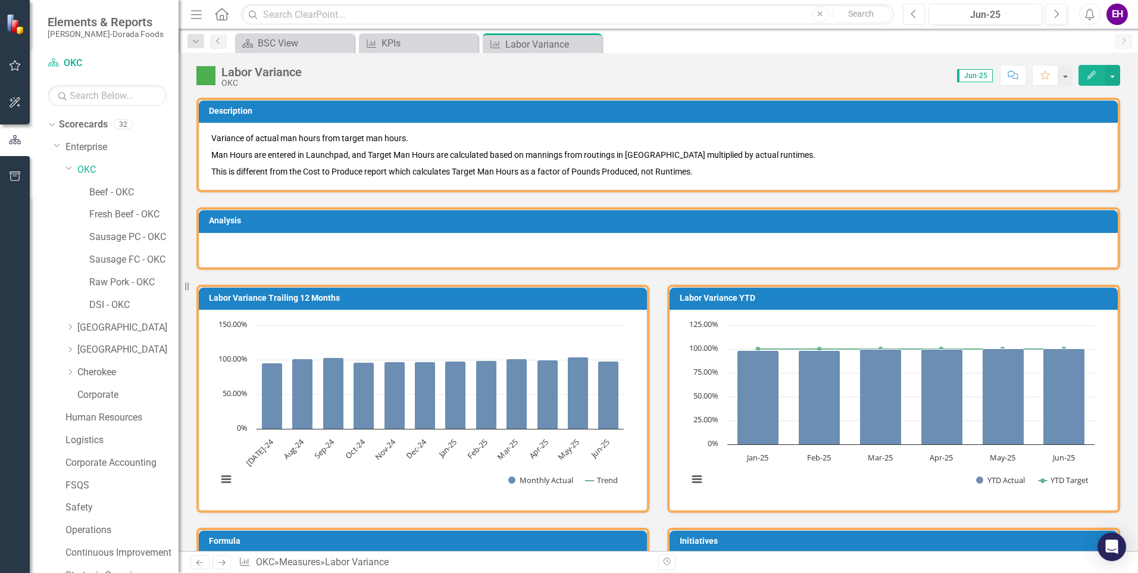
click at [921, 14] on button "Previous" at bounding box center [914, 14] width 22 height 21
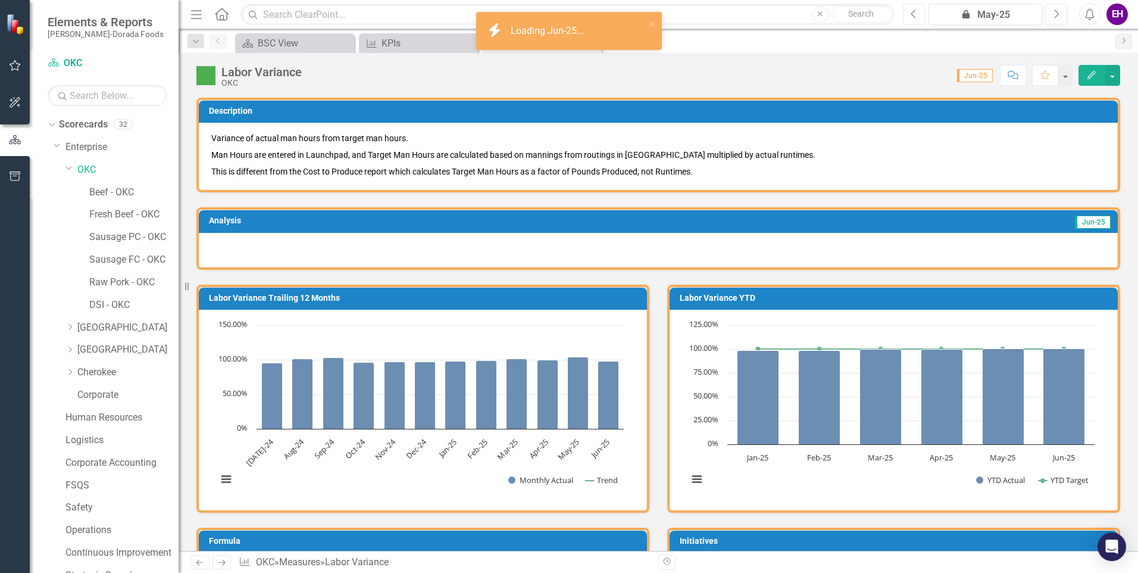
click at [921, 14] on button "Previous" at bounding box center [914, 14] width 22 height 21
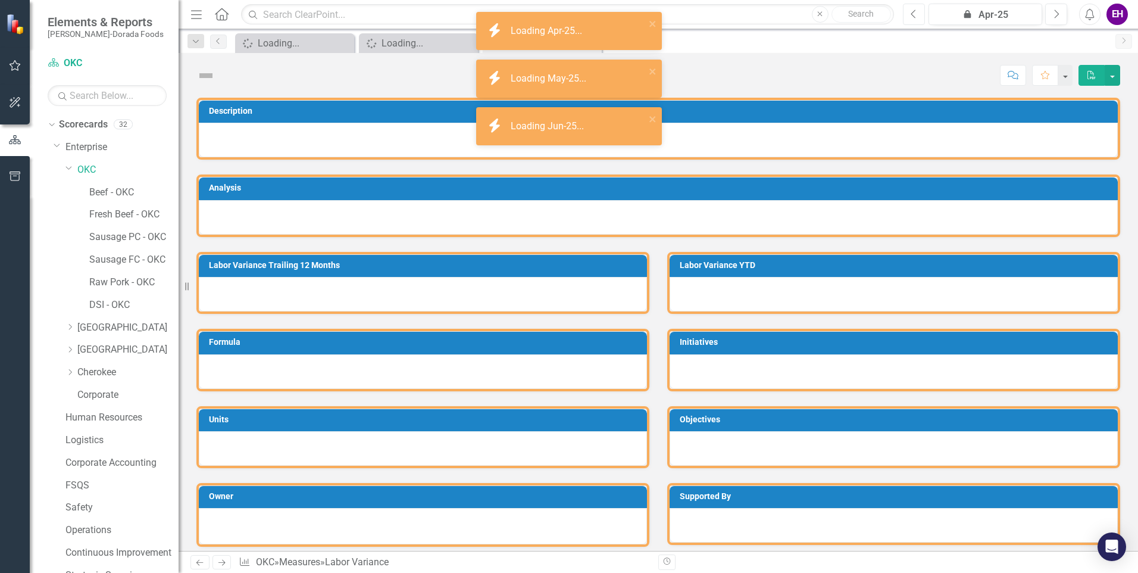
click at [921, 14] on button "Previous" at bounding box center [914, 14] width 22 height 21
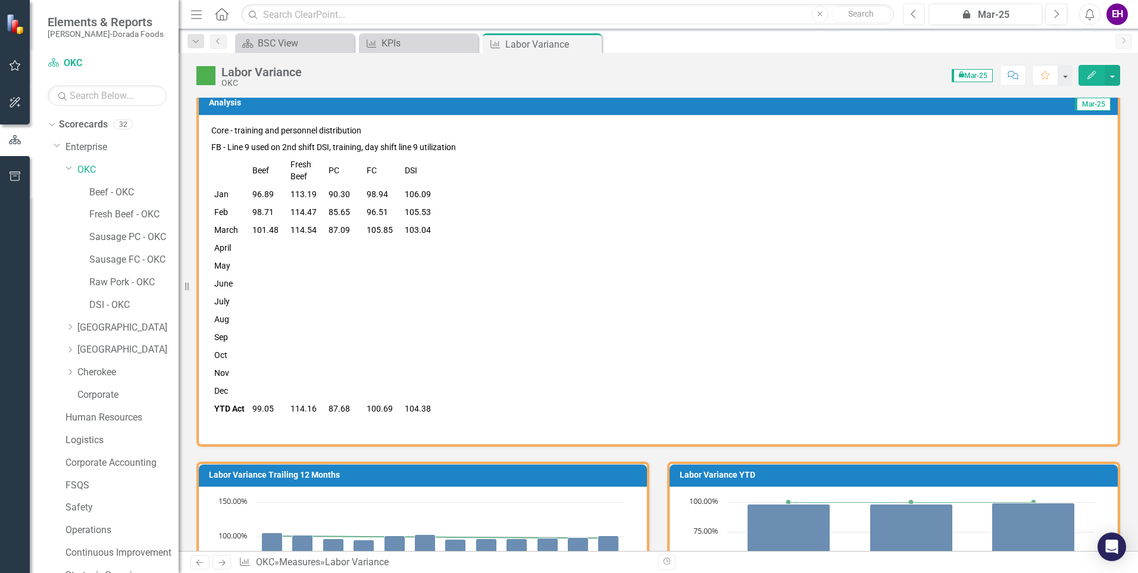
scroll to position [119, 0]
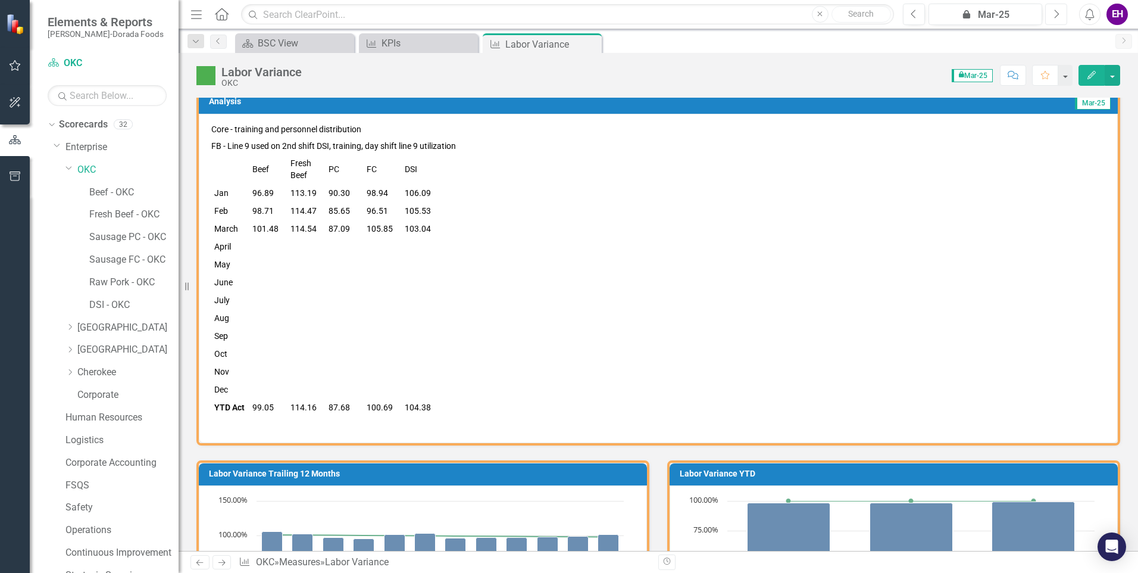
click at [1056, 13] on icon "Next" at bounding box center [1056, 14] width 7 height 11
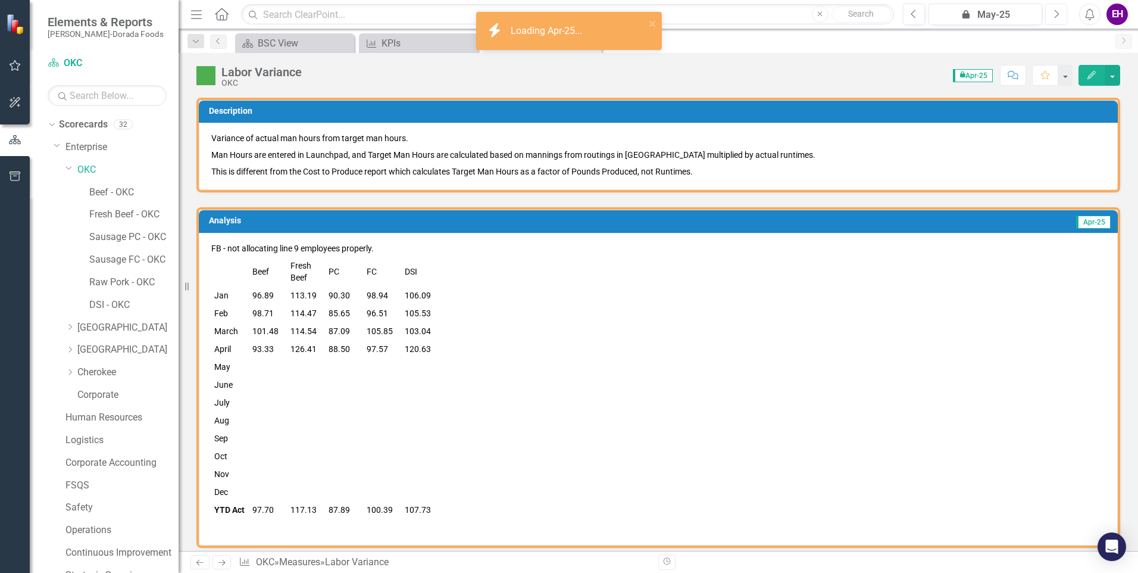
click at [1056, 13] on icon "Next" at bounding box center [1056, 14] width 7 height 11
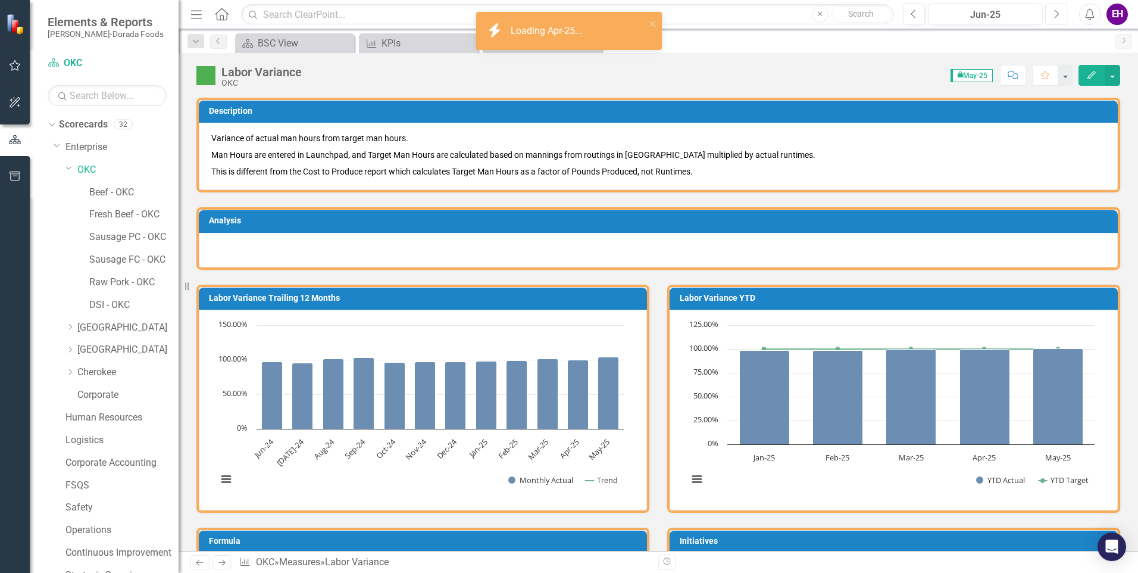
click at [1056, 13] on icon "Next" at bounding box center [1056, 14] width 7 height 11
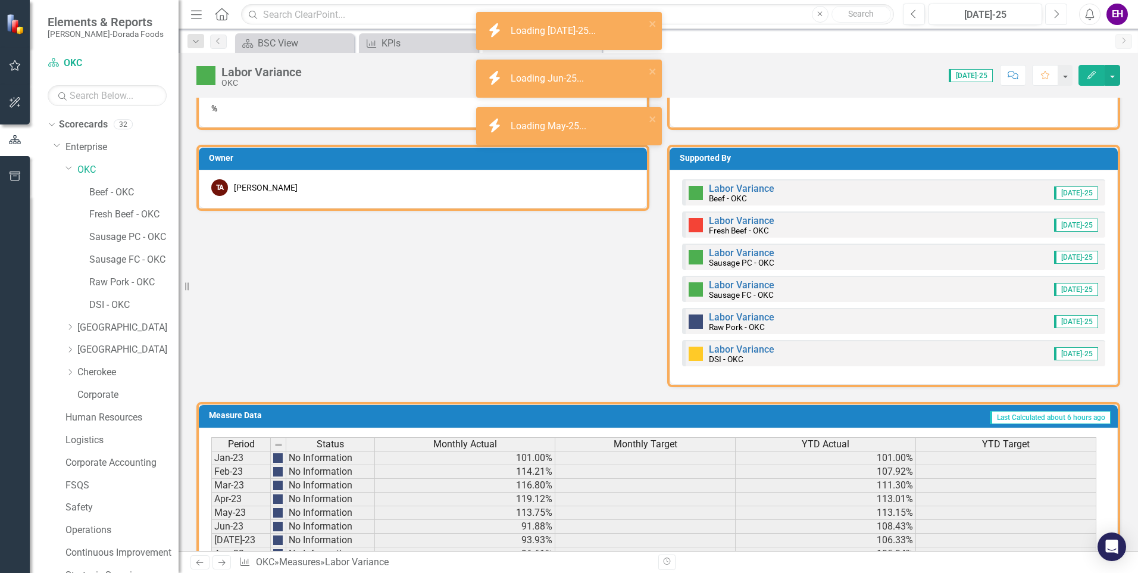
scroll to position [536, 0]
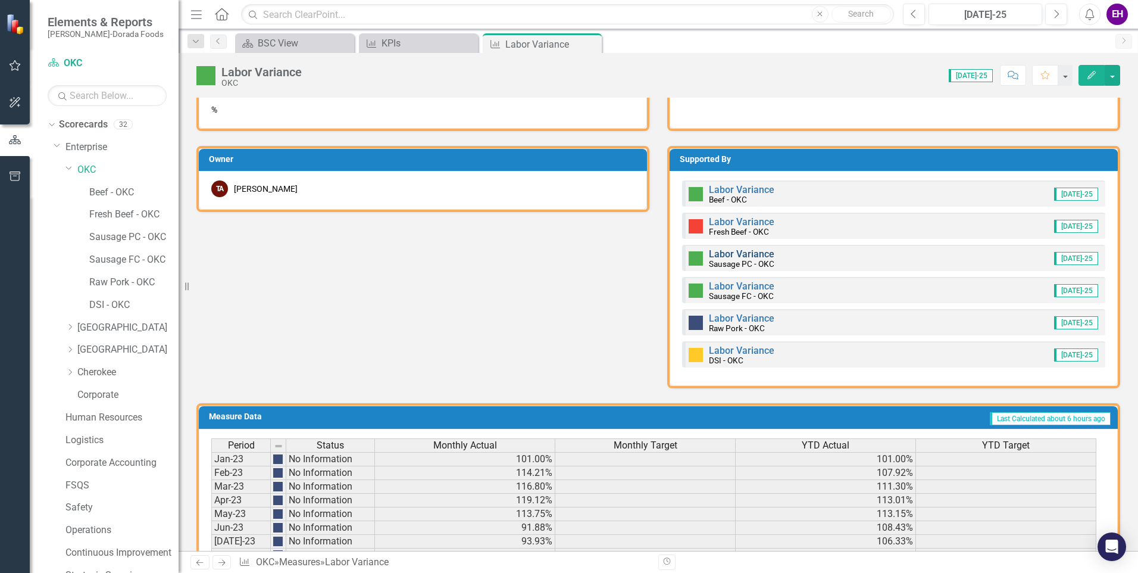
click at [744, 254] on link "Labor Variance" at bounding box center [741, 253] width 65 height 11
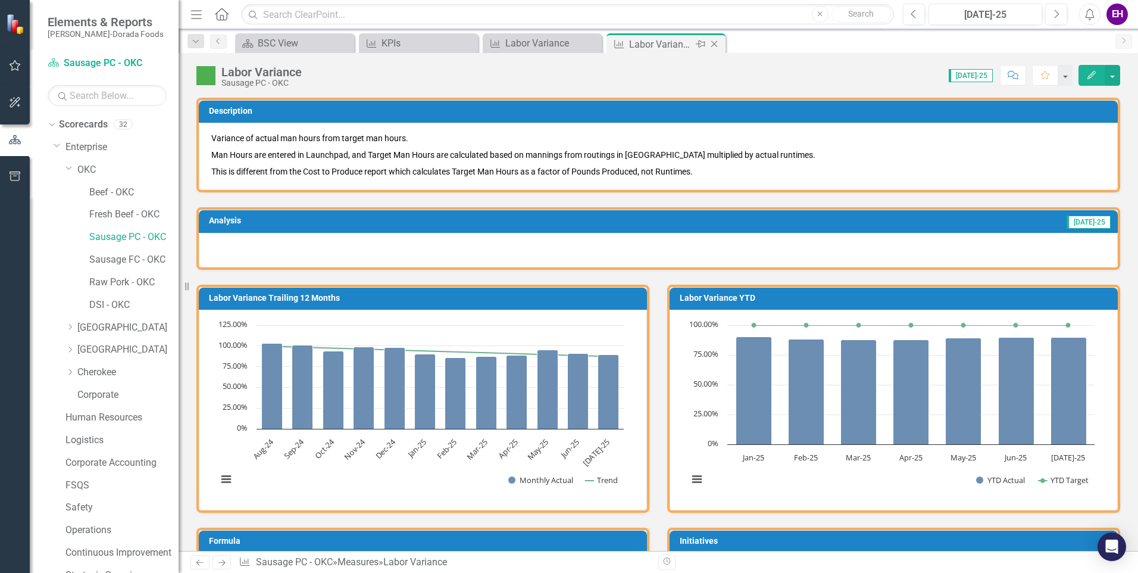
click at [716, 42] on icon at bounding box center [715, 44] width 7 height 7
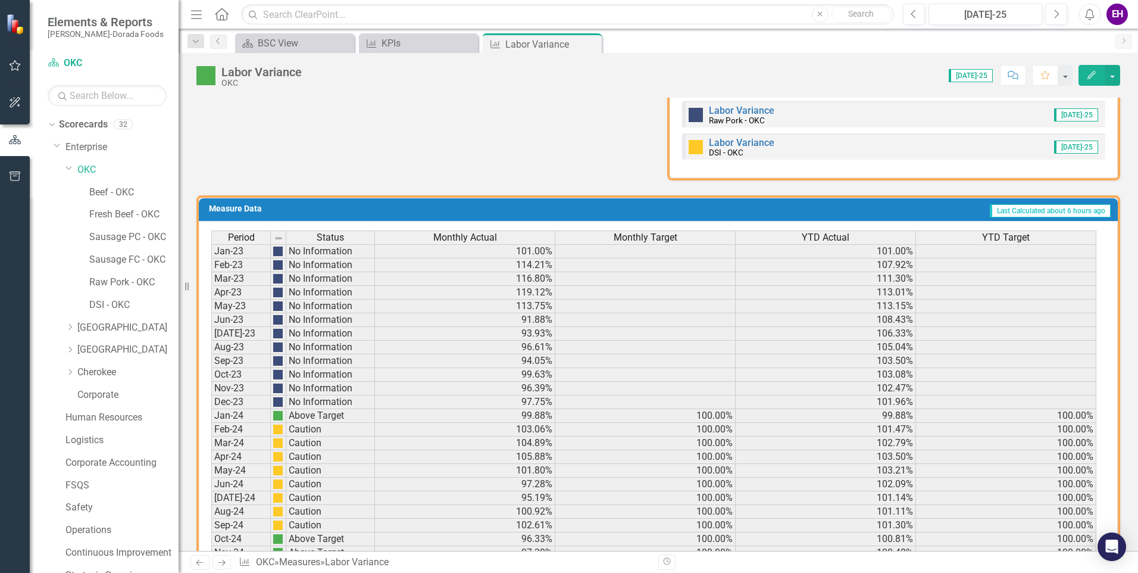
scroll to position [595, 0]
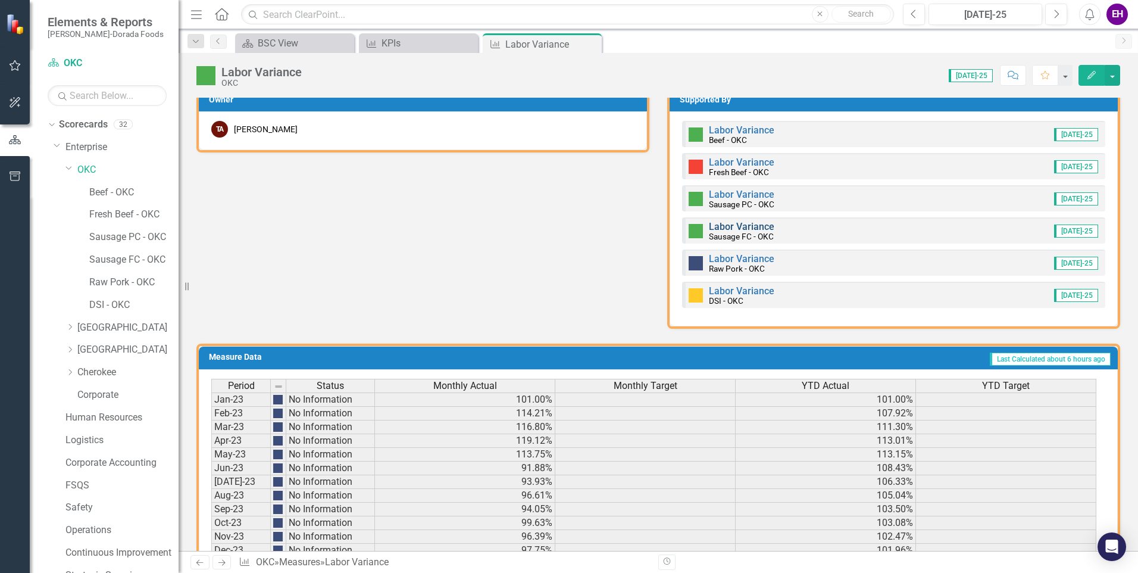
click at [733, 227] on link "Labor Variance" at bounding box center [741, 226] width 65 height 11
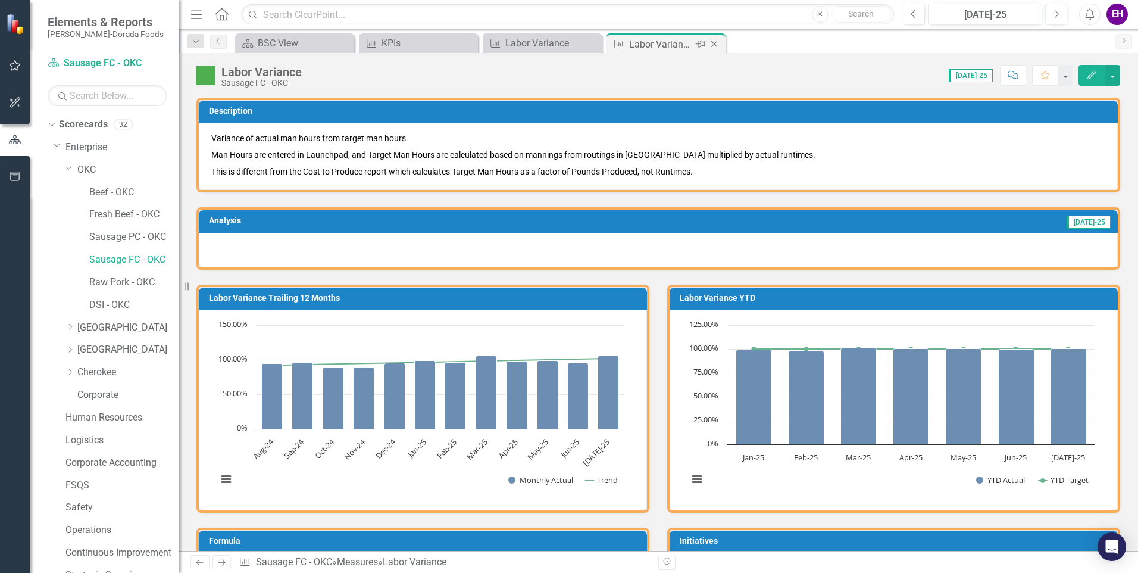
click at [714, 45] on icon at bounding box center [715, 44] width 7 height 7
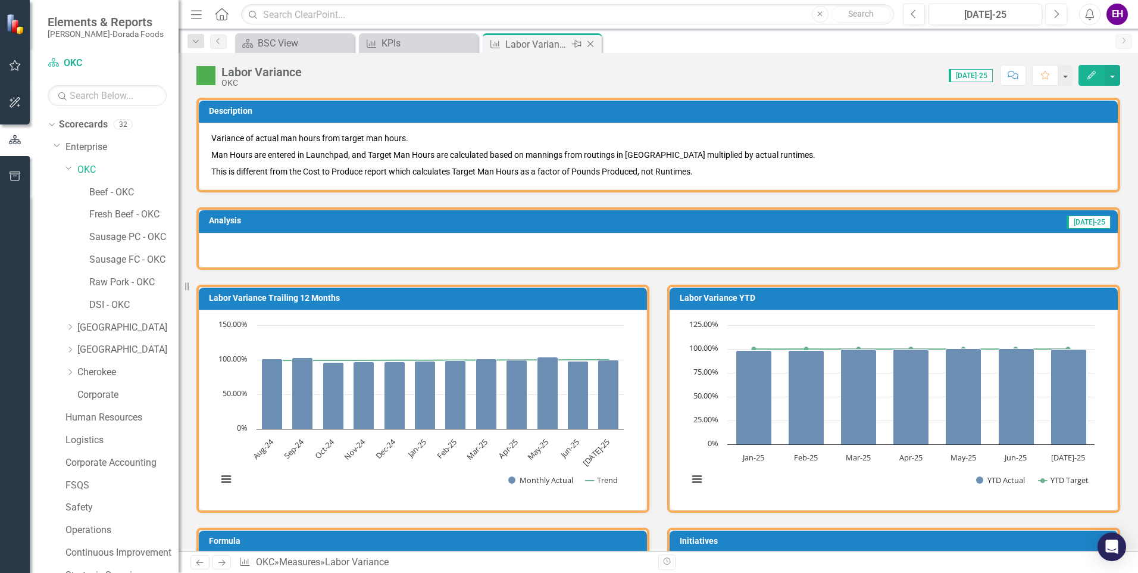
click at [594, 43] on icon "Close" at bounding box center [591, 44] width 12 height 10
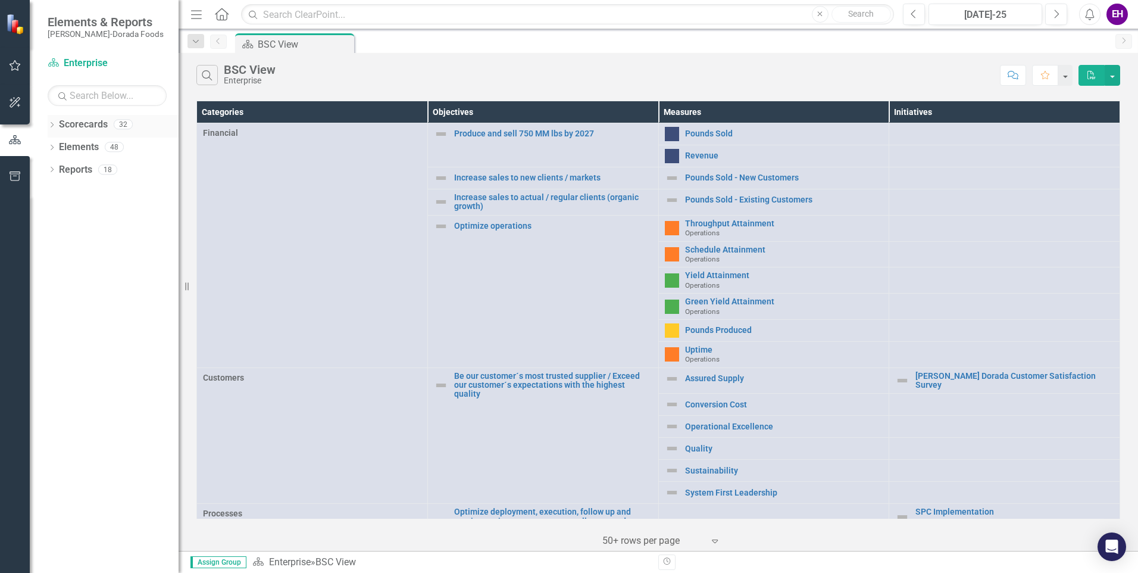
click at [49, 128] on icon "Dropdown" at bounding box center [52, 126] width 8 height 7
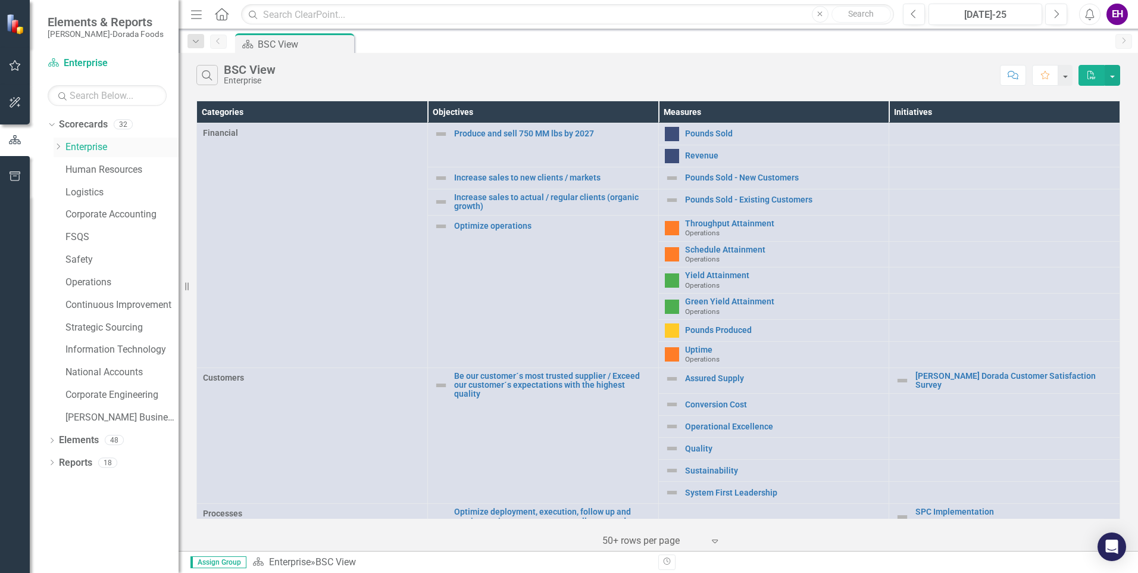
click at [59, 147] on icon "Dropdown" at bounding box center [58, 146] width 9 height 7
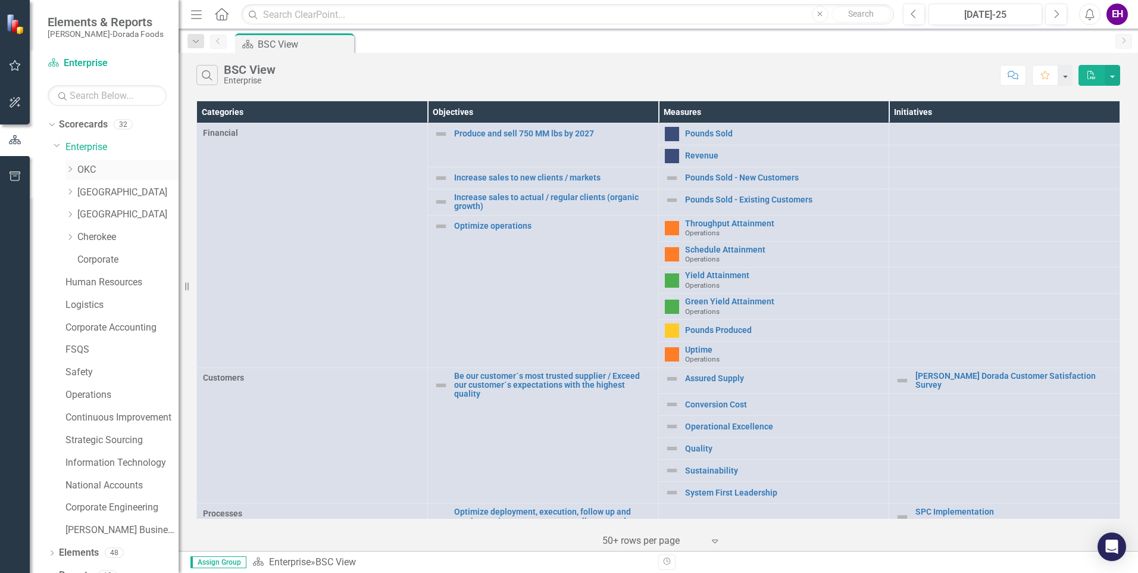
click at [77, 168] on div "Dropdown" at bounding box center [71, 170] width 12 height 10
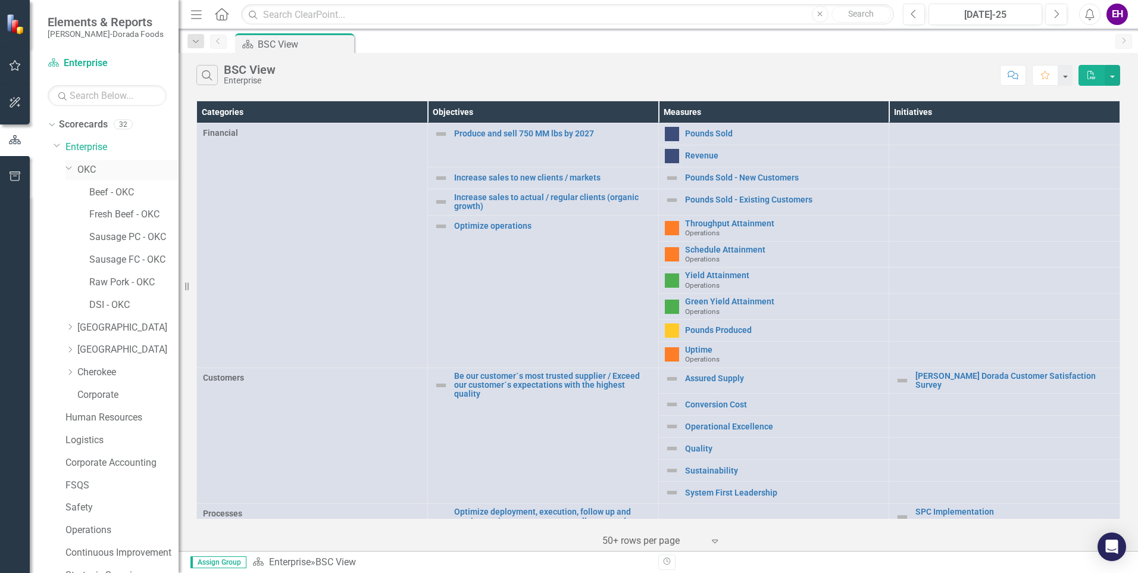
click at [114, 173] on link "OKC" at bounding box center [127, 170] width 101 height 14
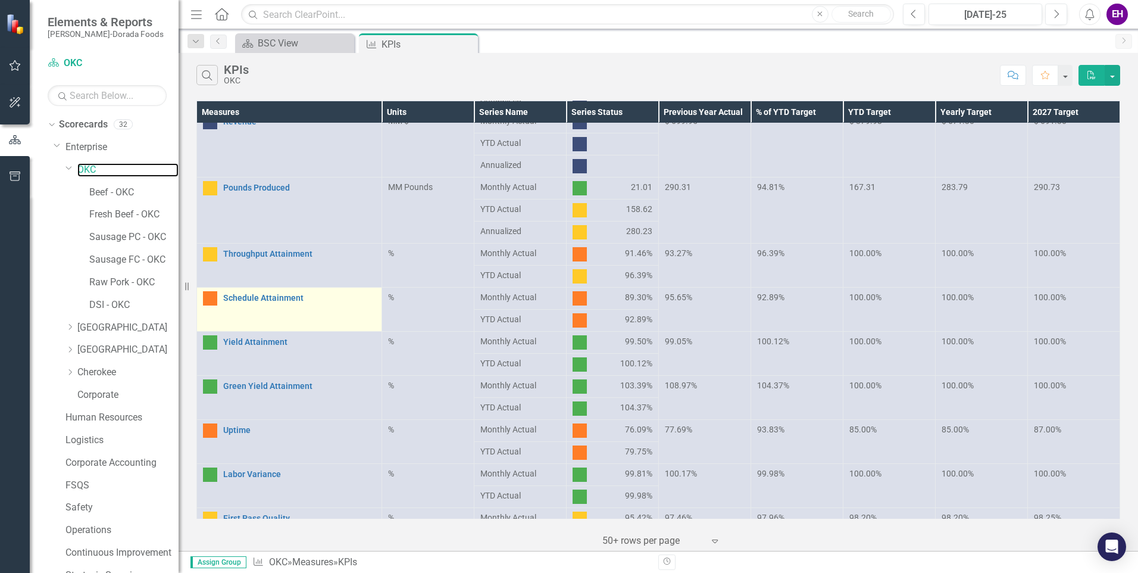
scroll to position [60, 0]
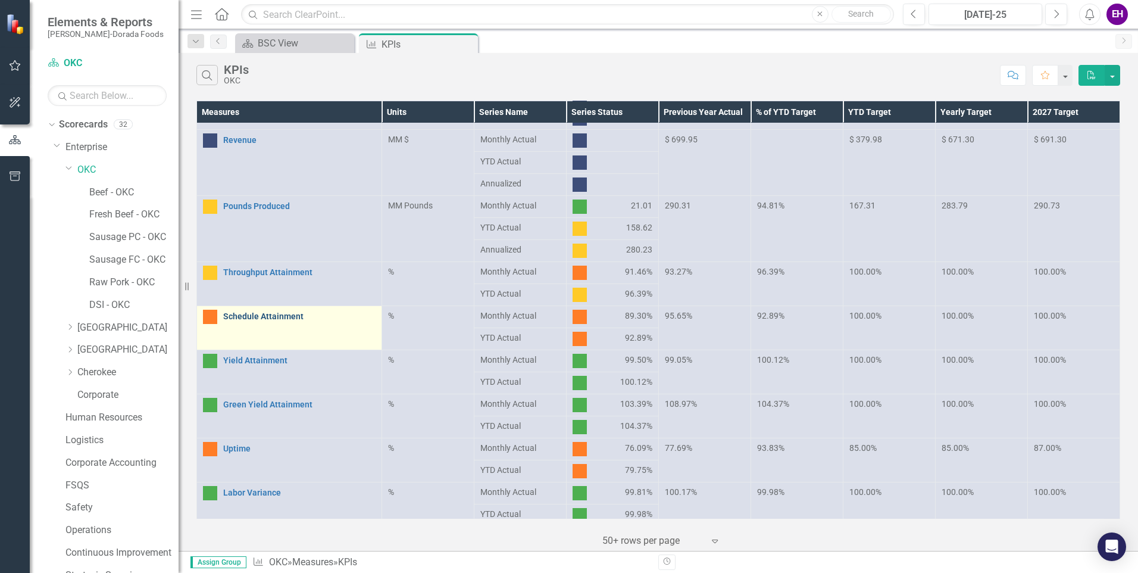
click at [288, 314] on link "Schedule Attainment" at bounding box center [299, 316] width 152 height 9
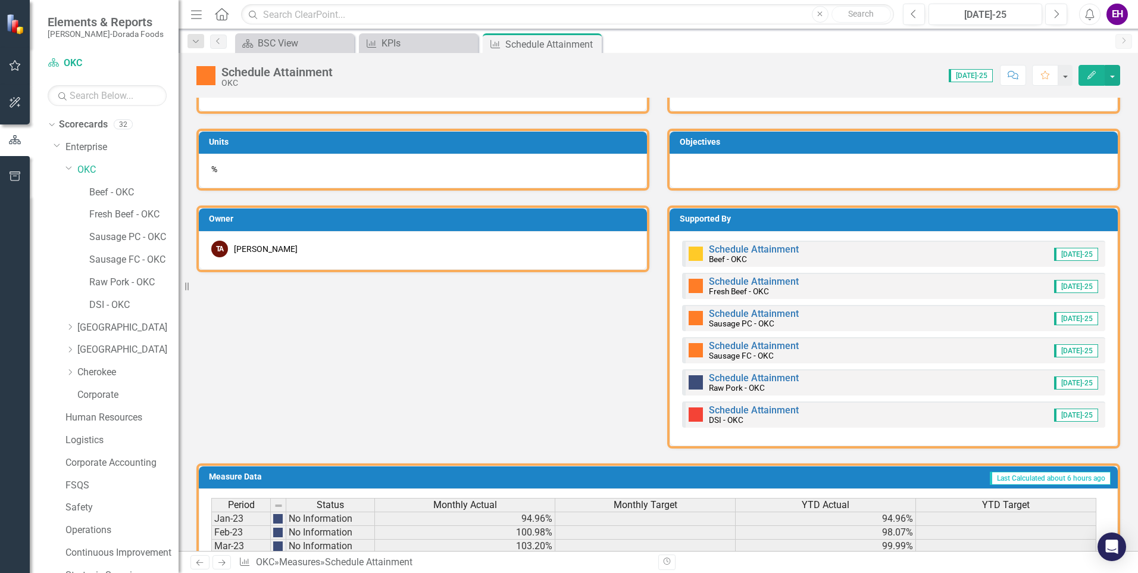
scroll to position [834, 0]
click at [743, 280] on link "Schedule Attainment" at bounding box center [754, 280] width 90 height 11
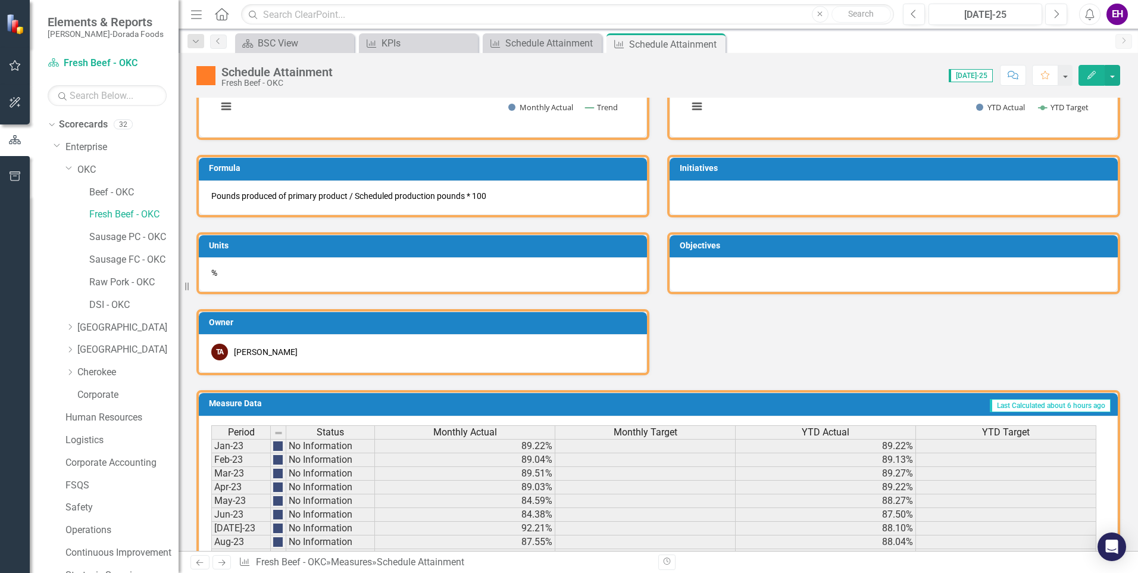
scroll to position [285, 0]
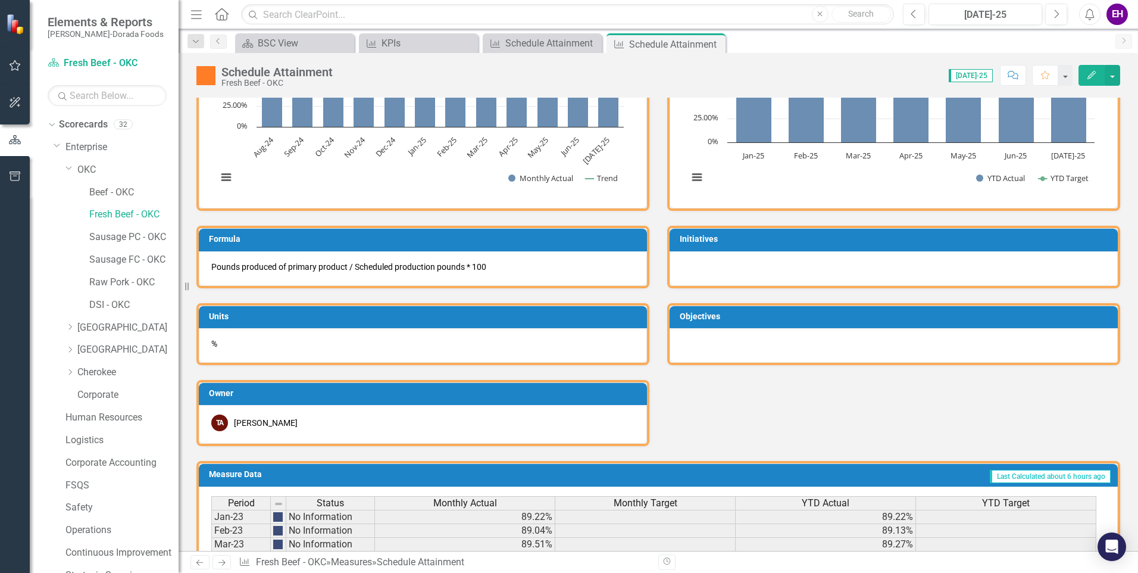
click at [0, 0] on icon "Close" at bounding box center [0, 0] width 0 height 0
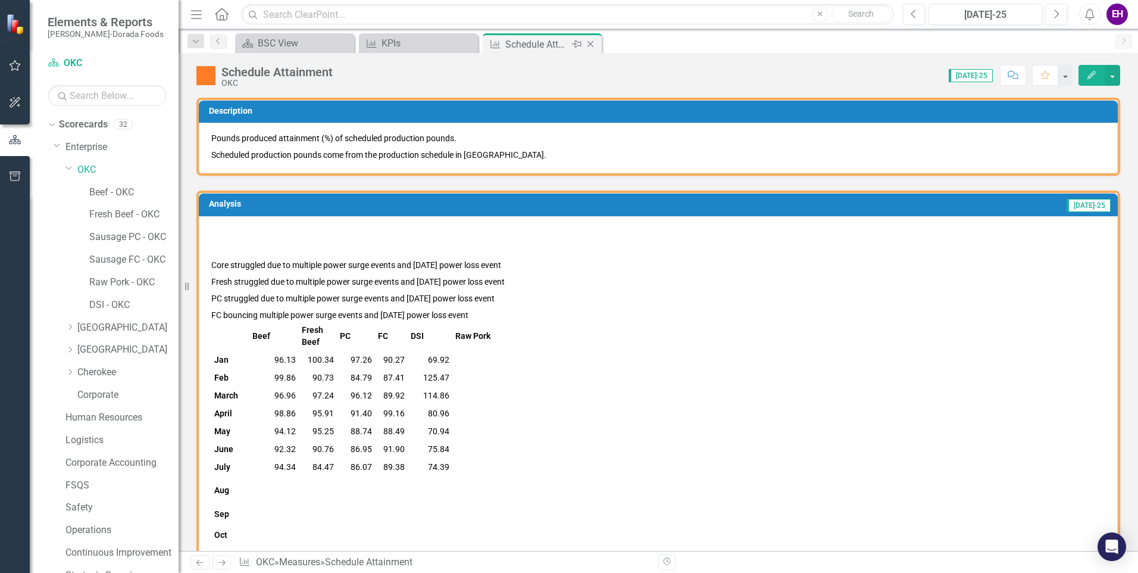
click at [593, 45] on icon "Close" at bounding box center [591, 44] width 12 height 10
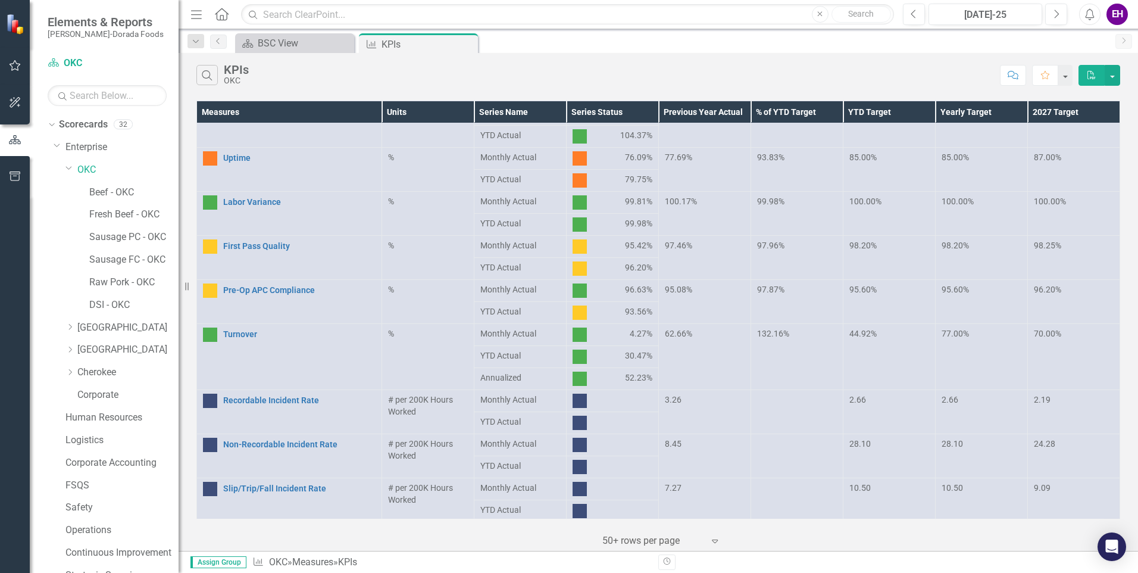
scroll to position [329, 0]
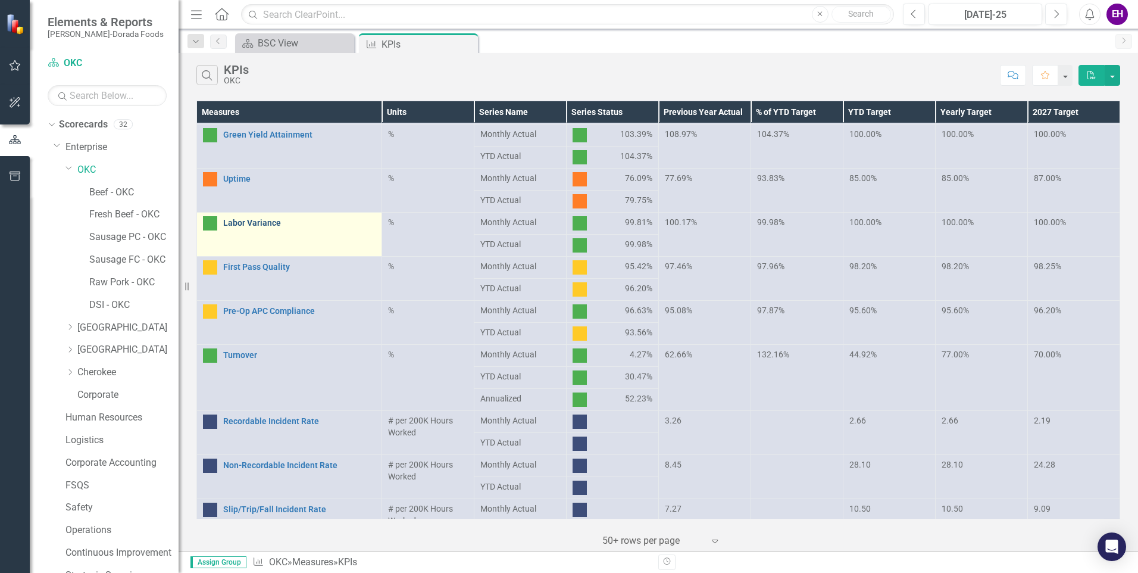
click at [252, 219] on link "Labor Variance" at bounding box center [299, 223] width 152 height 9
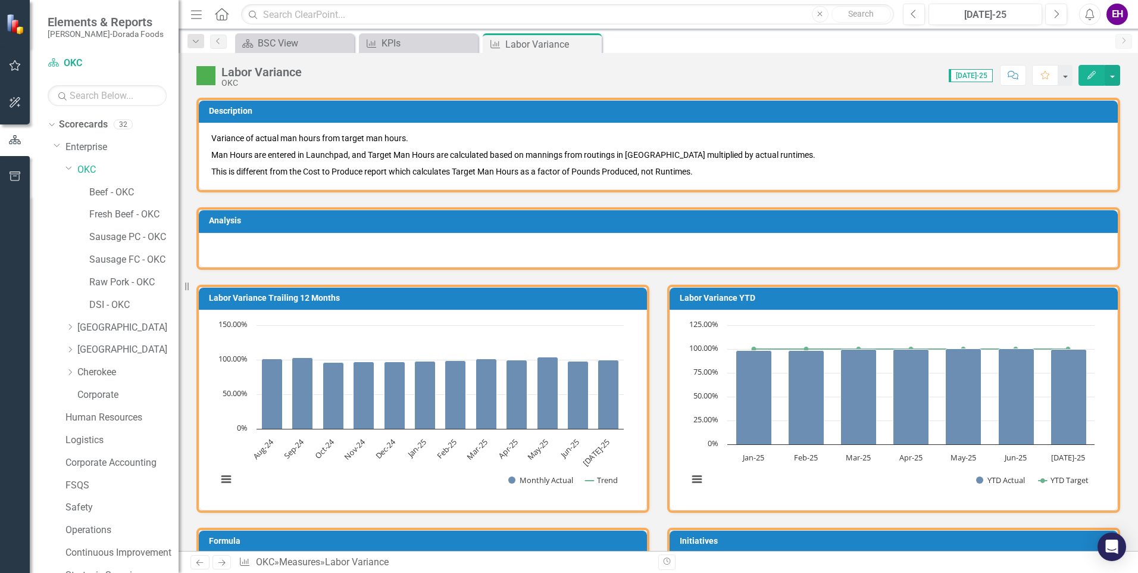
scroll to position [417, 0]
